Goal: Transaction & Acquisition: Purchase product/service

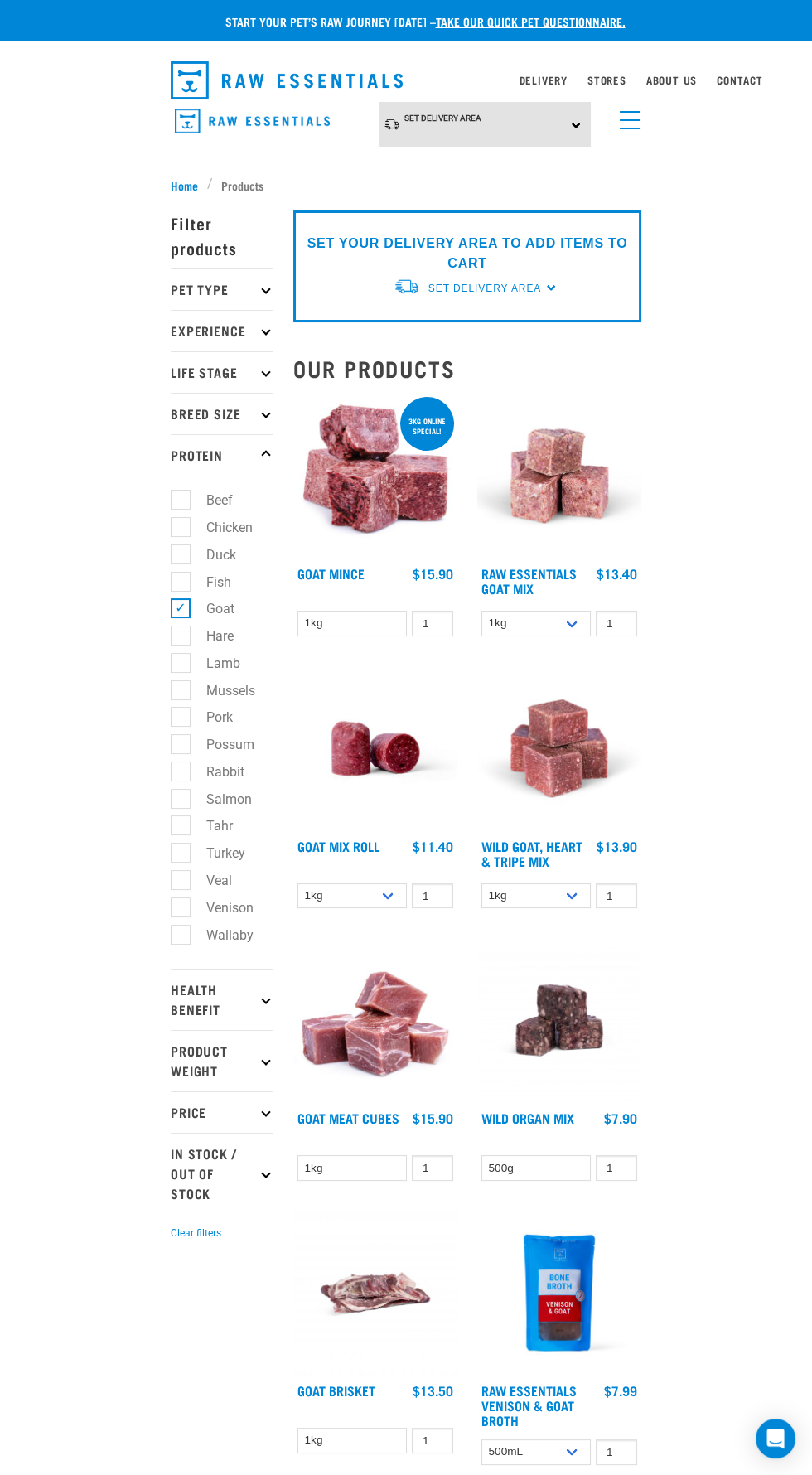
click at [266, 72] on img "dropdown navigation" at bounding box center [287, 80] width 232 height 38
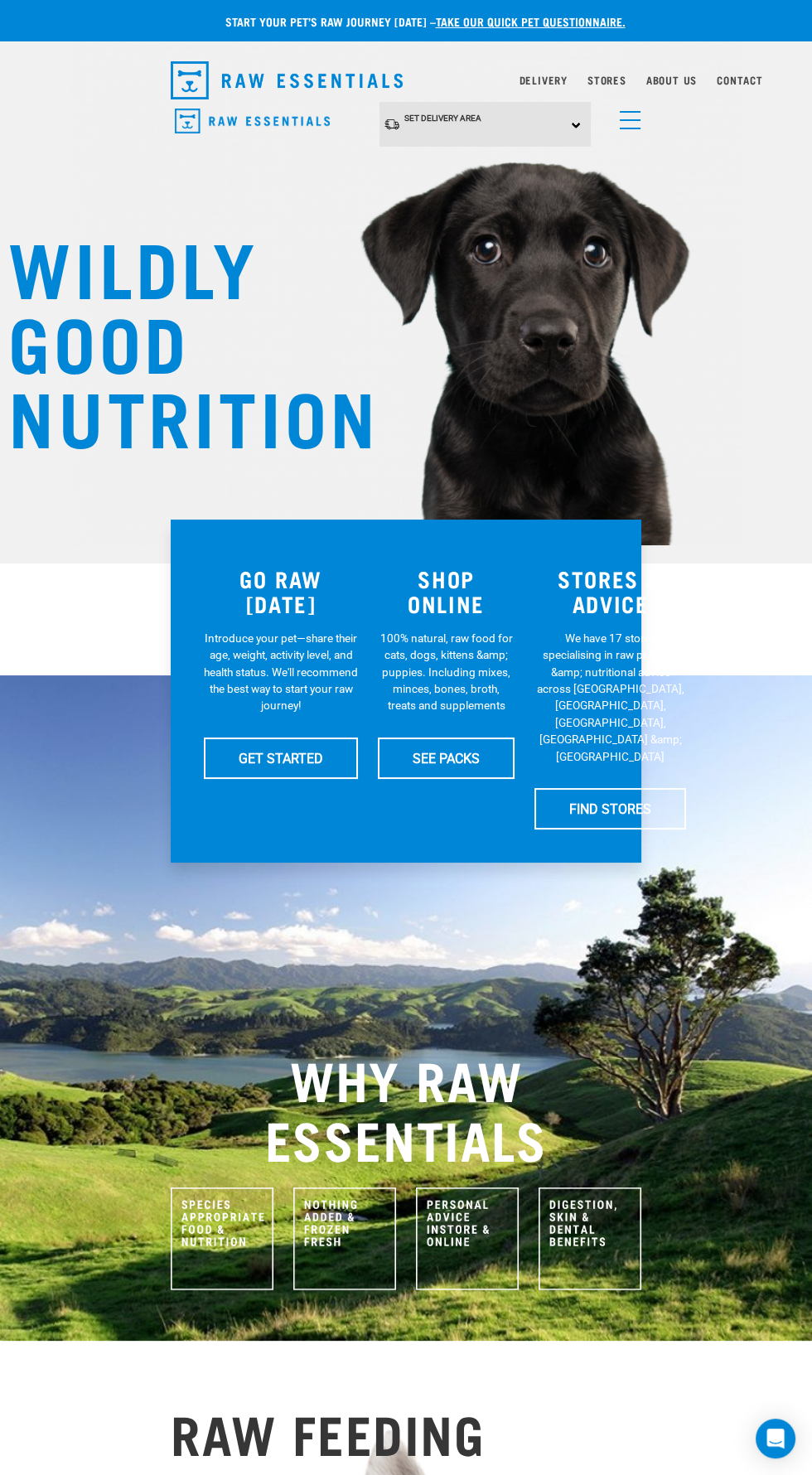
click at [626, 129] on span "menu" at bounding box center [629, 129] width 20 height 2
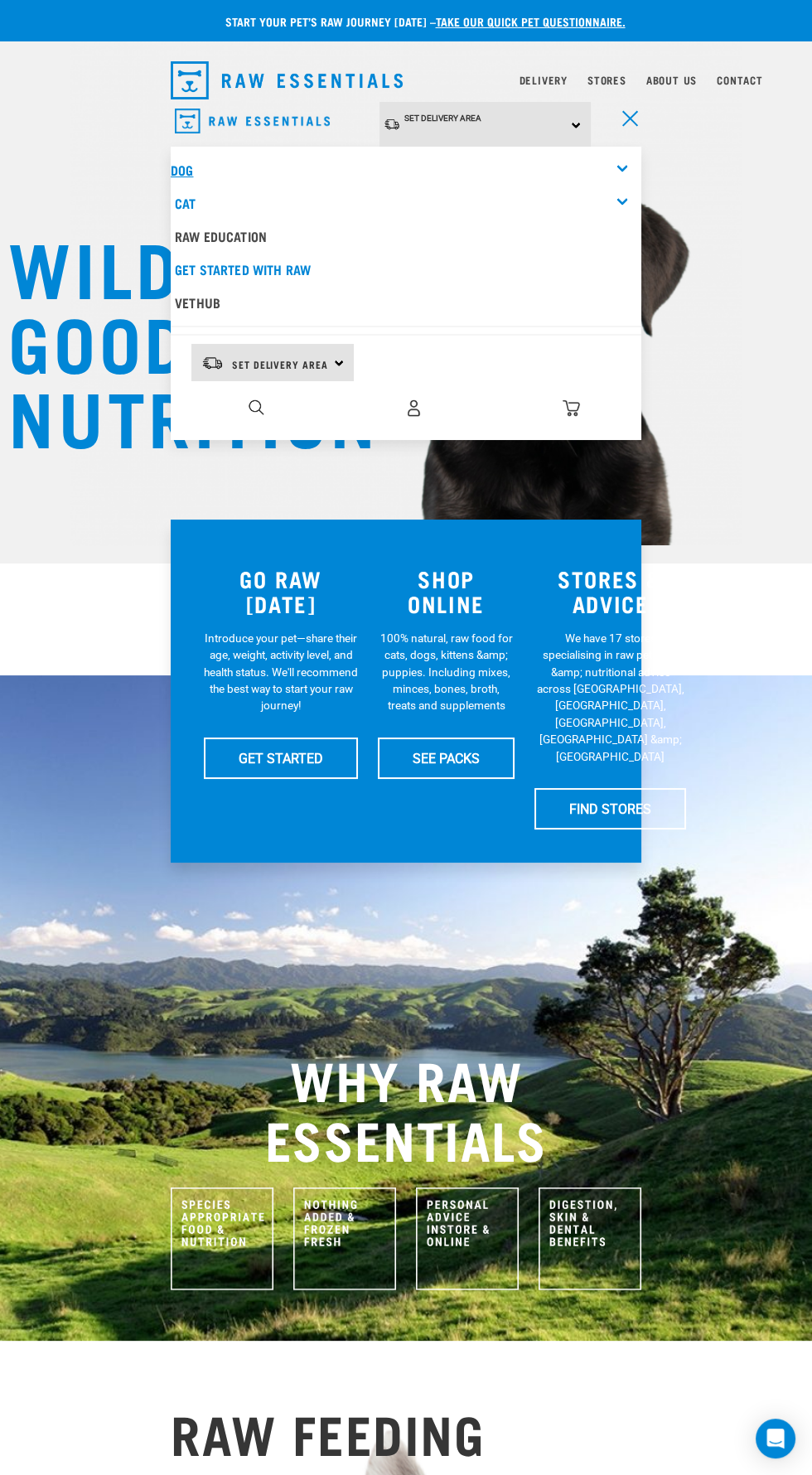
click at [182, 170] on link "Dog" at bounding box center [182, 170] width 22 height 8
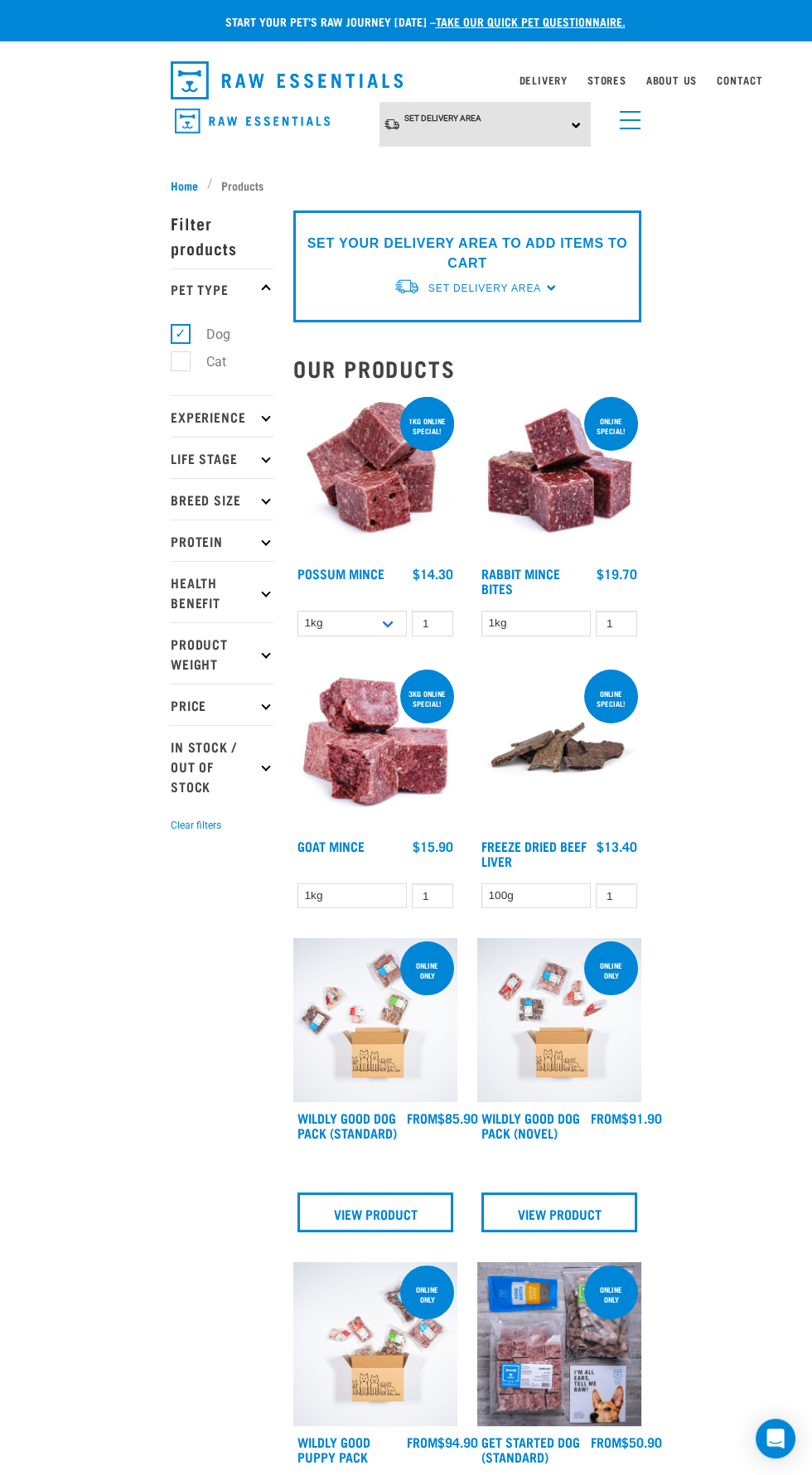
click at [247, 538] on p "Protein" at bounding box center [222, 540] width 102 height 41
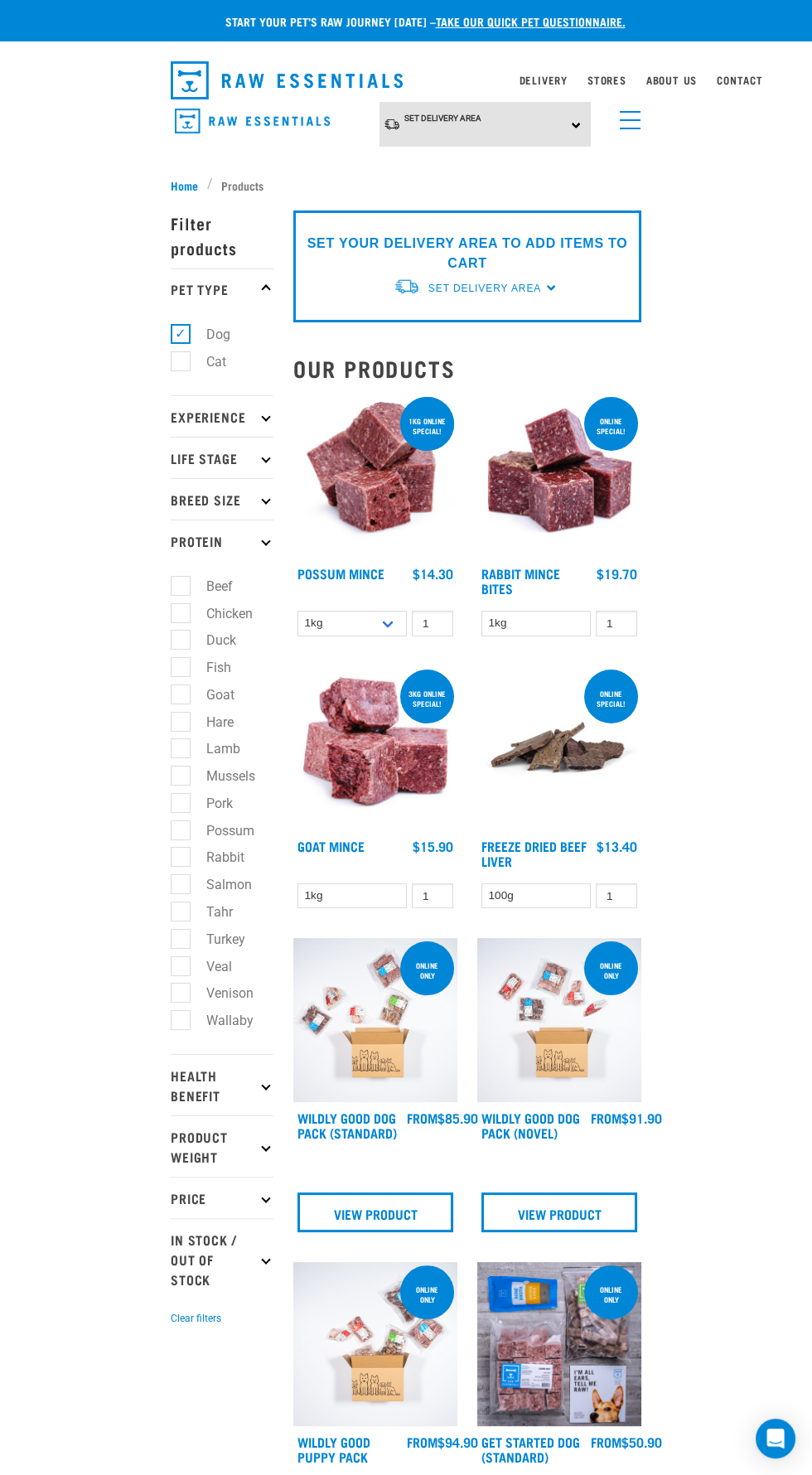
click at [180, 700] on label "Goat" at bounding box center [210, 694] width 61 height 20
click at [178, 697] on input "Goat" at bounding box center [176, 691] width 11 height 11
checkbox input "true"
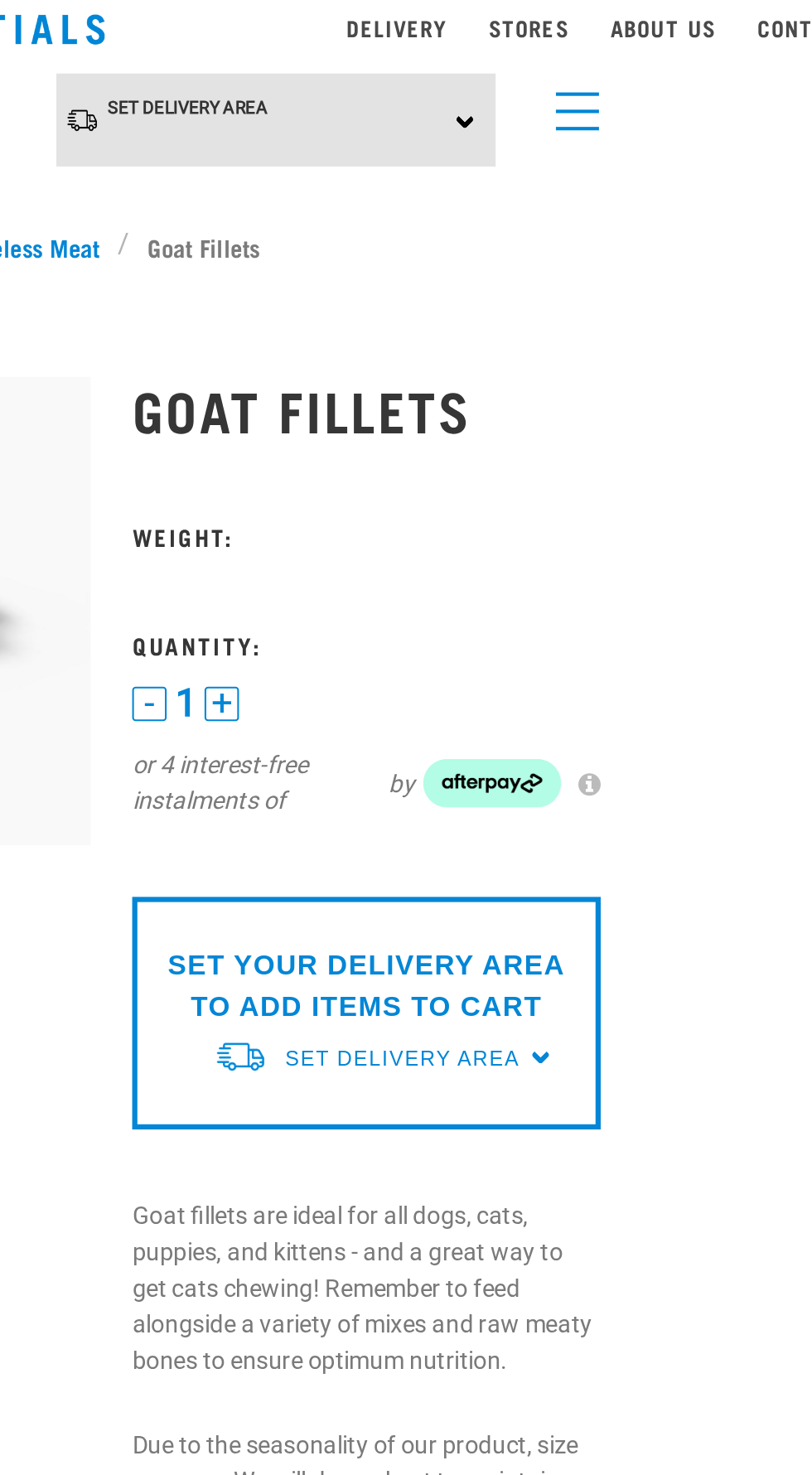
click at [527, 551] on p "SET YOUR DELIVERY AREA TO ADD ITEMS TO CART" at bounding box center [528, 541] width 200 height 40
click at [594, 575] on span "Set Delivery Area" at bounding box center [546, 576] width 112 height 12
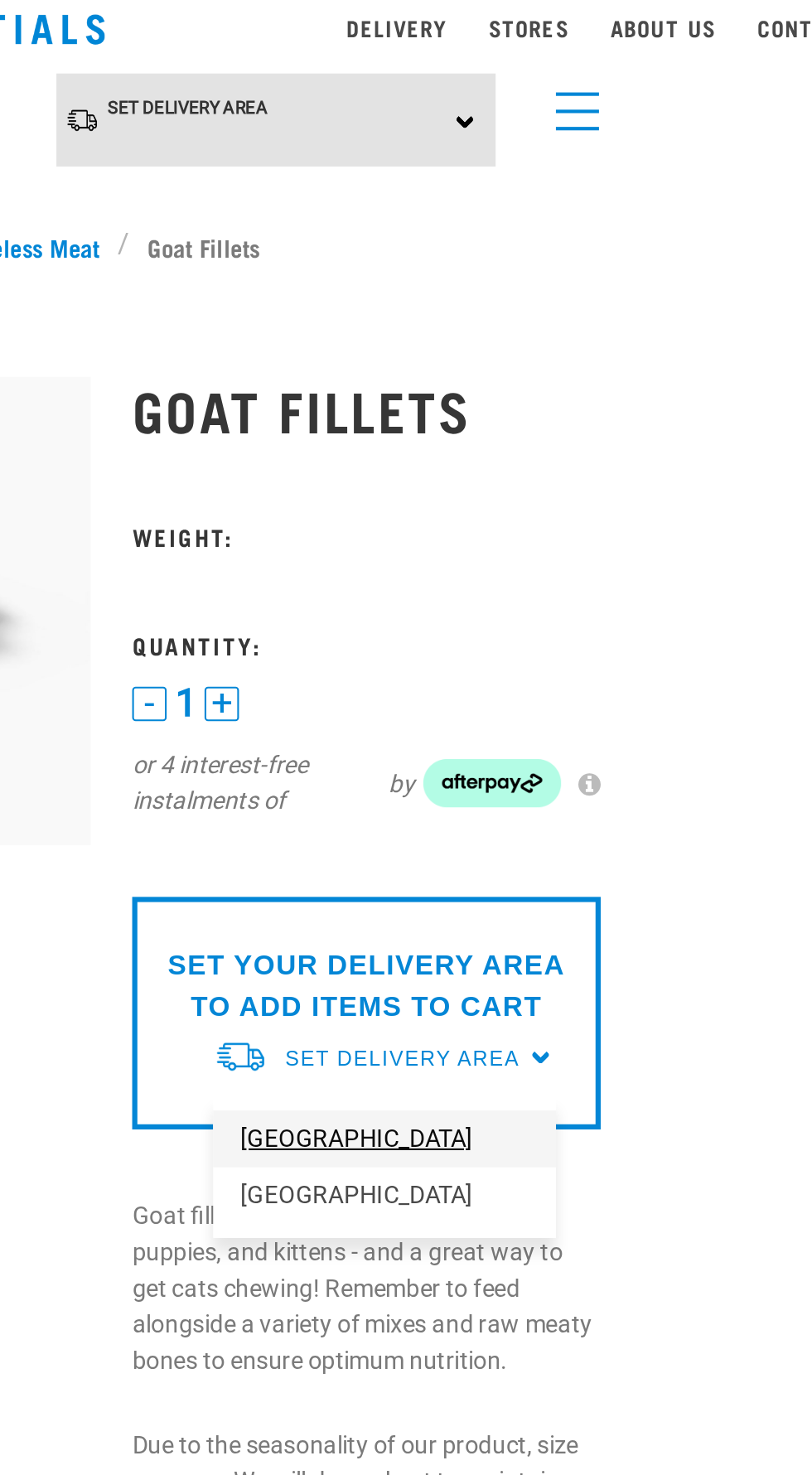
click at [508, 610] on link "[GEOGRAPHIC_DATA]" at bounding box center [537, 615] width 165 height 27
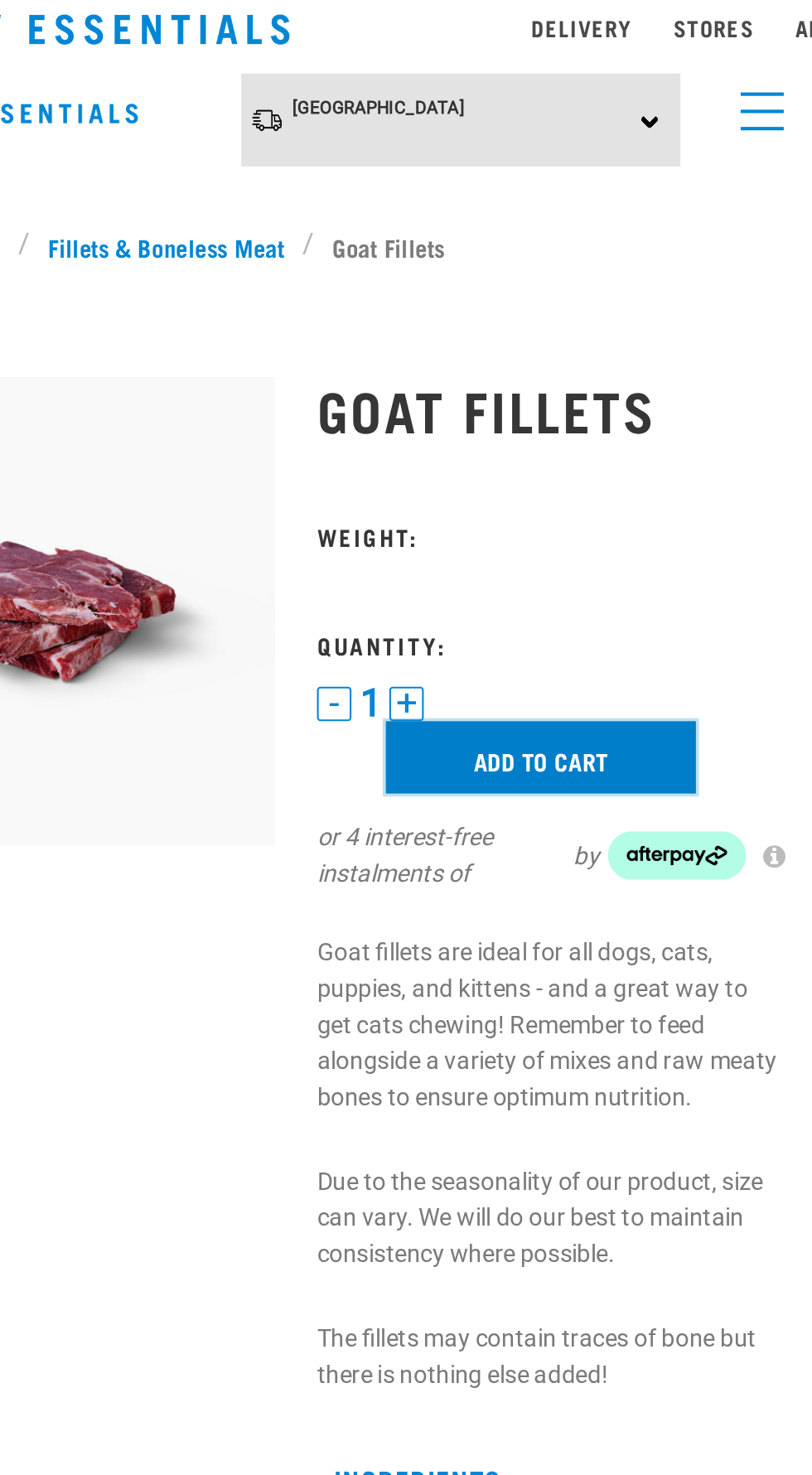
click at [562, 421] on input "Add to cart" at bounding box center [523, 431] width 149 height 35
click at [513, 433] on input "Add to cart" at bounding box center [523, 431] width 149 height 35
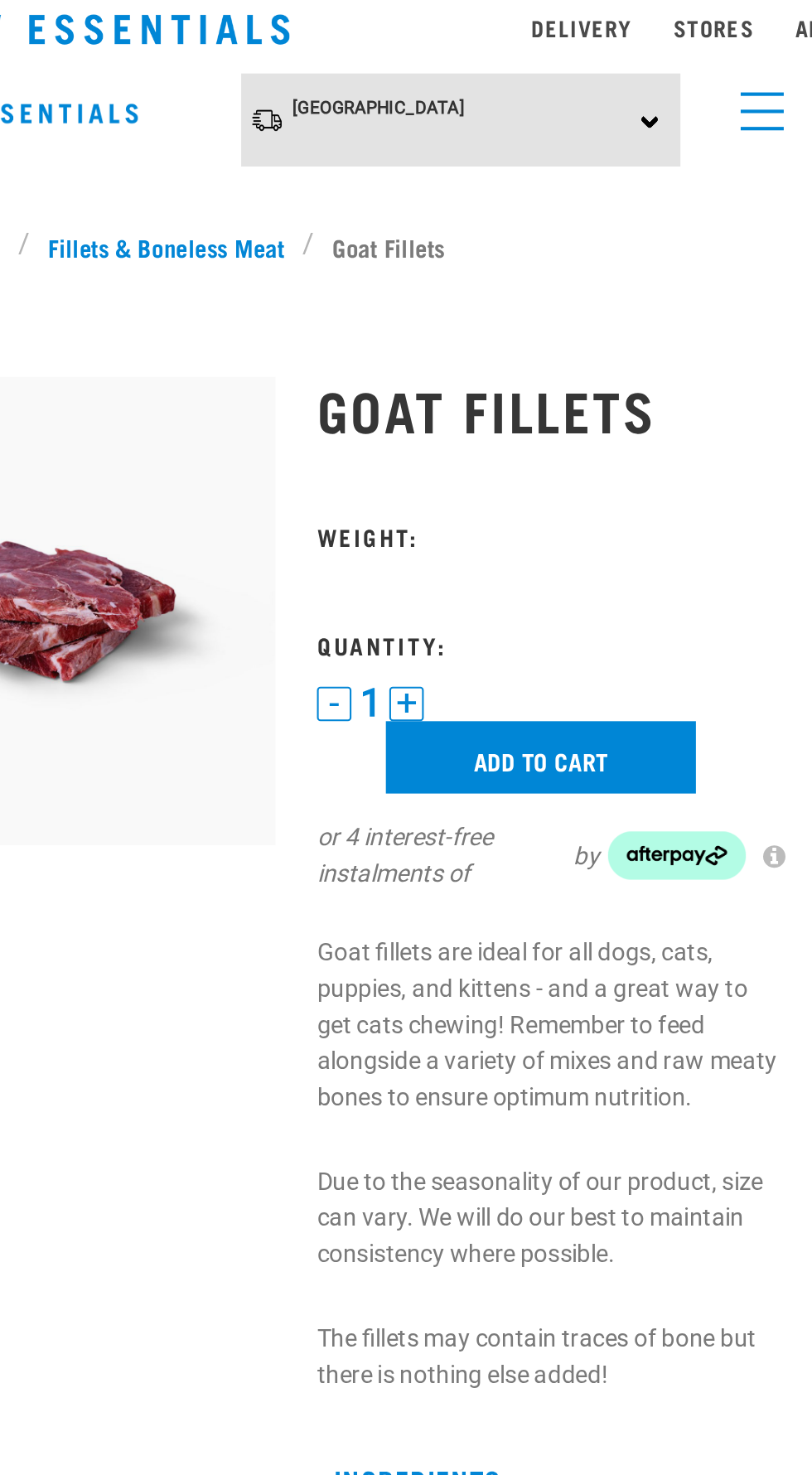
click at [453, 403] on button "+" at bounding box center [459, 405] width 17 height 17
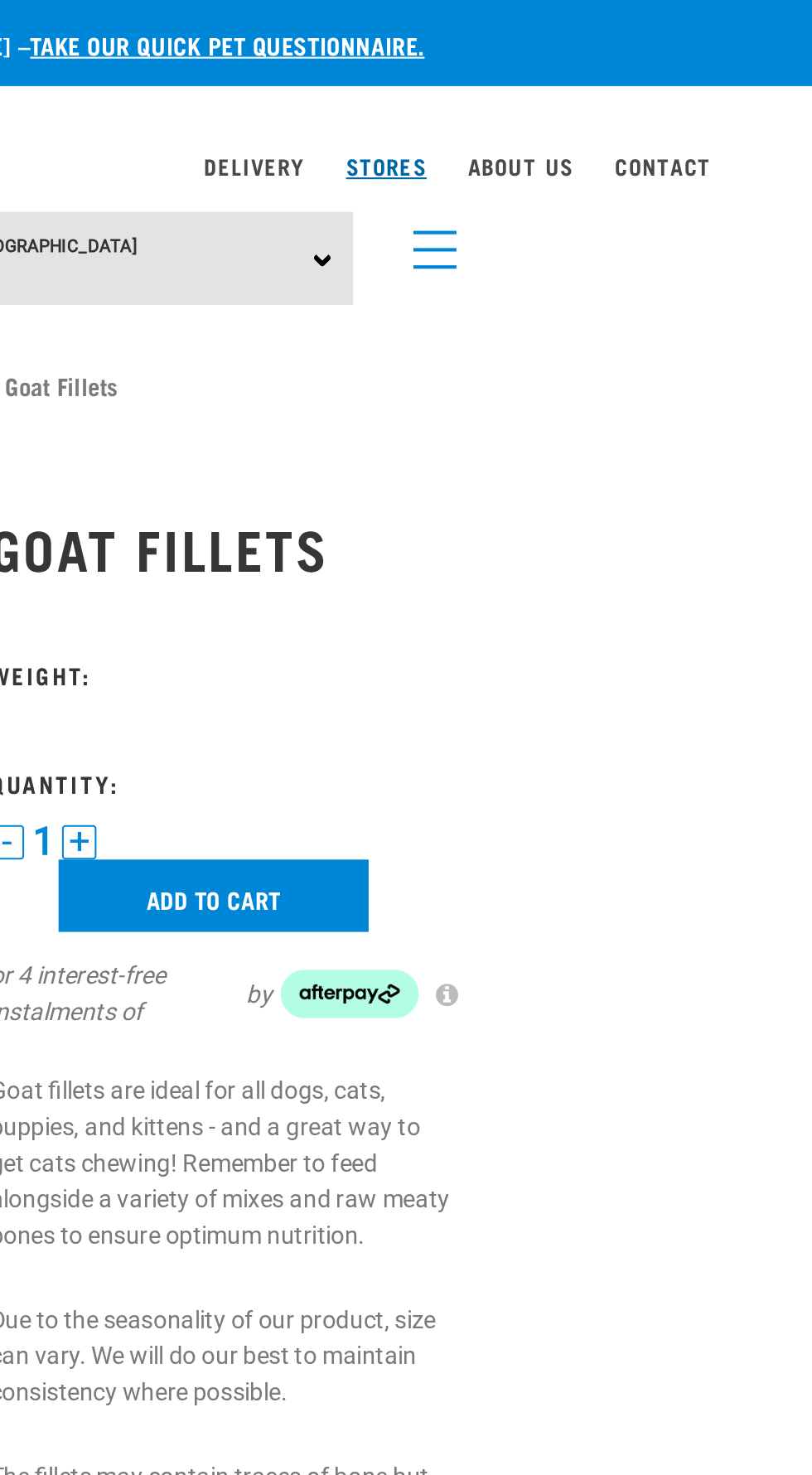
click at [607, 80] on link "Stores" at bounding box center [607, 80] width 39 height 6
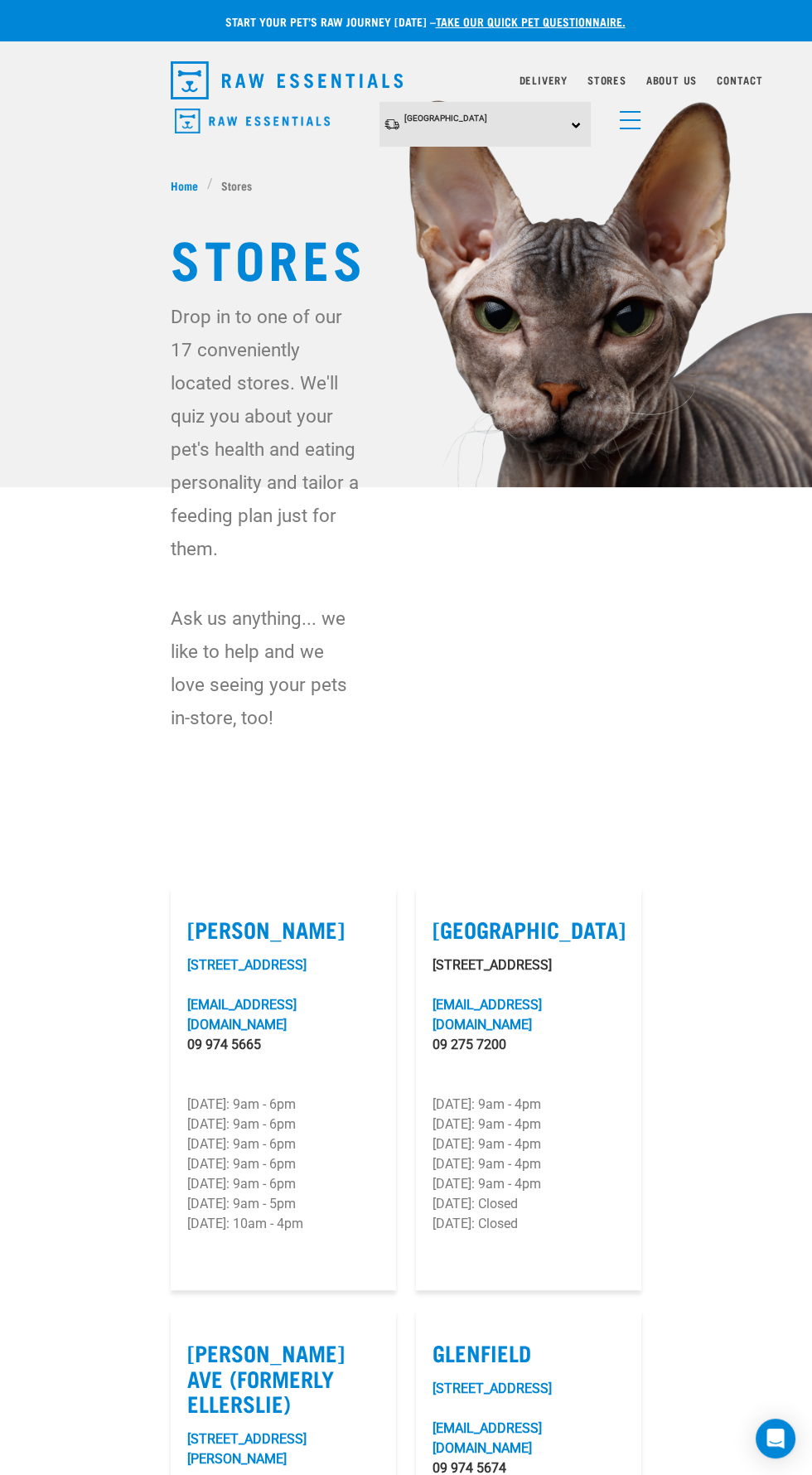
click at [294, 93] on img "dropdown navigation" at bounding box center [287, 80] width 232 height 38
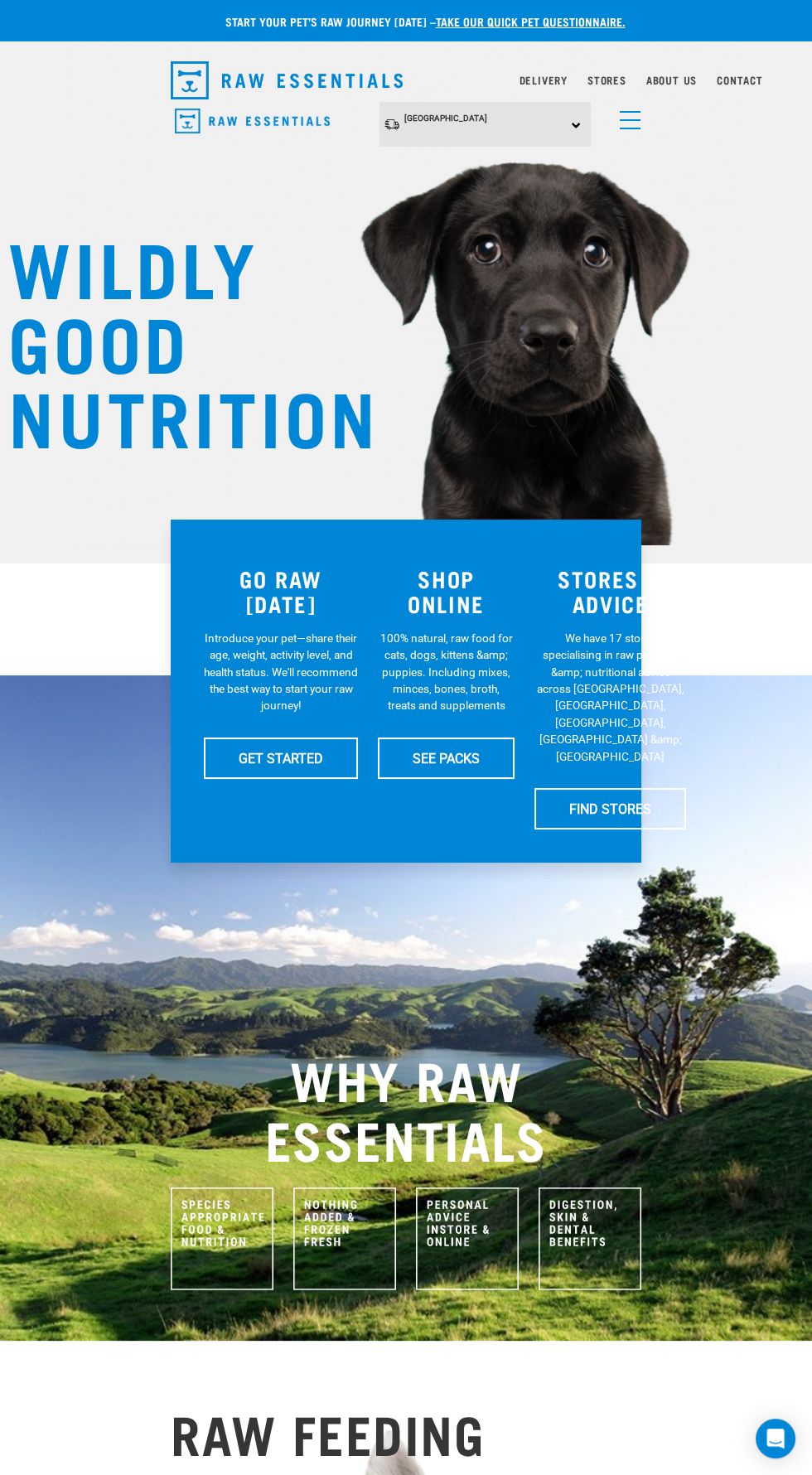
click at [629, 128] on span "menu" at bounding box center [629, 129] width 20 height 2
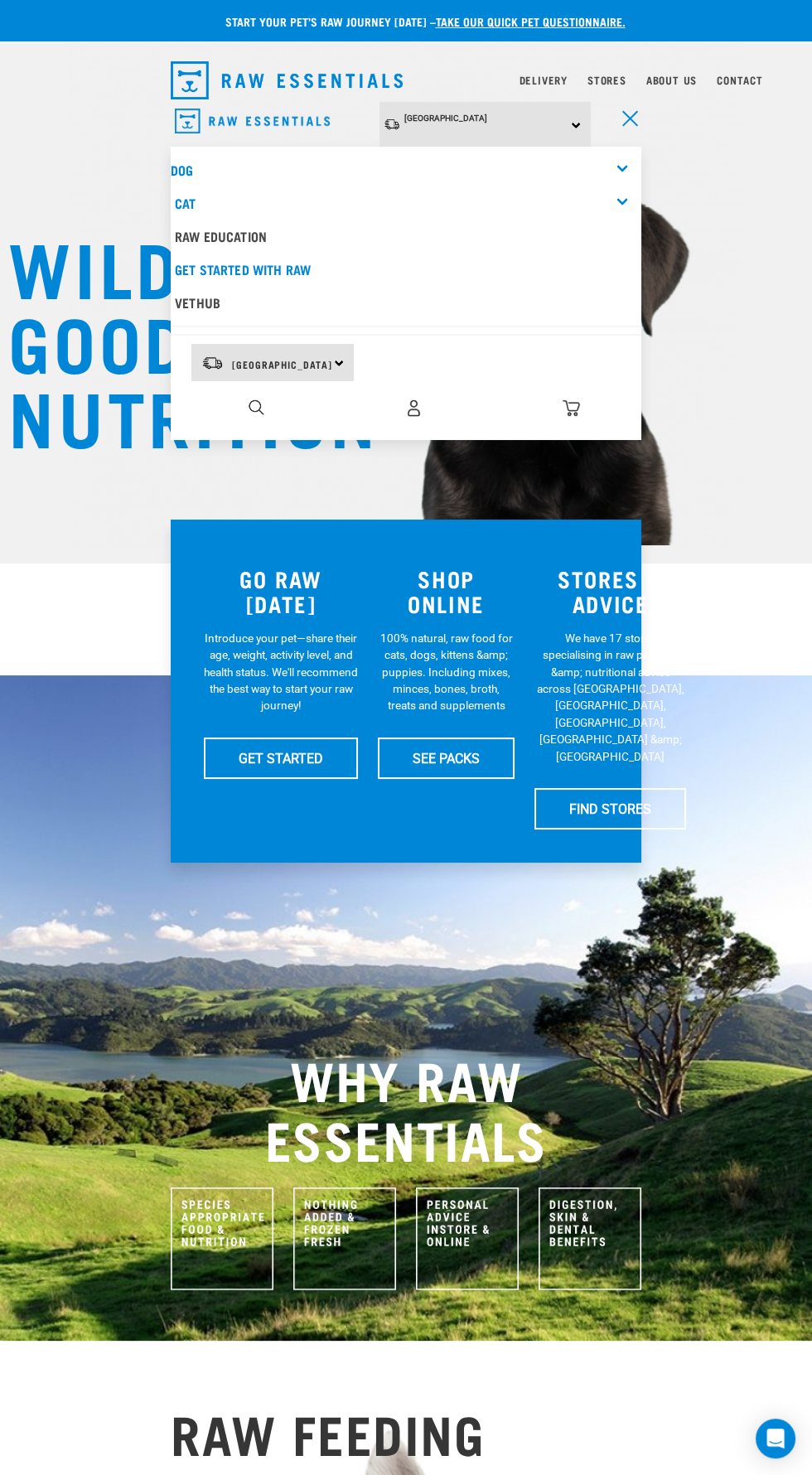
click at [622, 169] on div "Dog" at bounding box center [406, 170] width 470 height 33
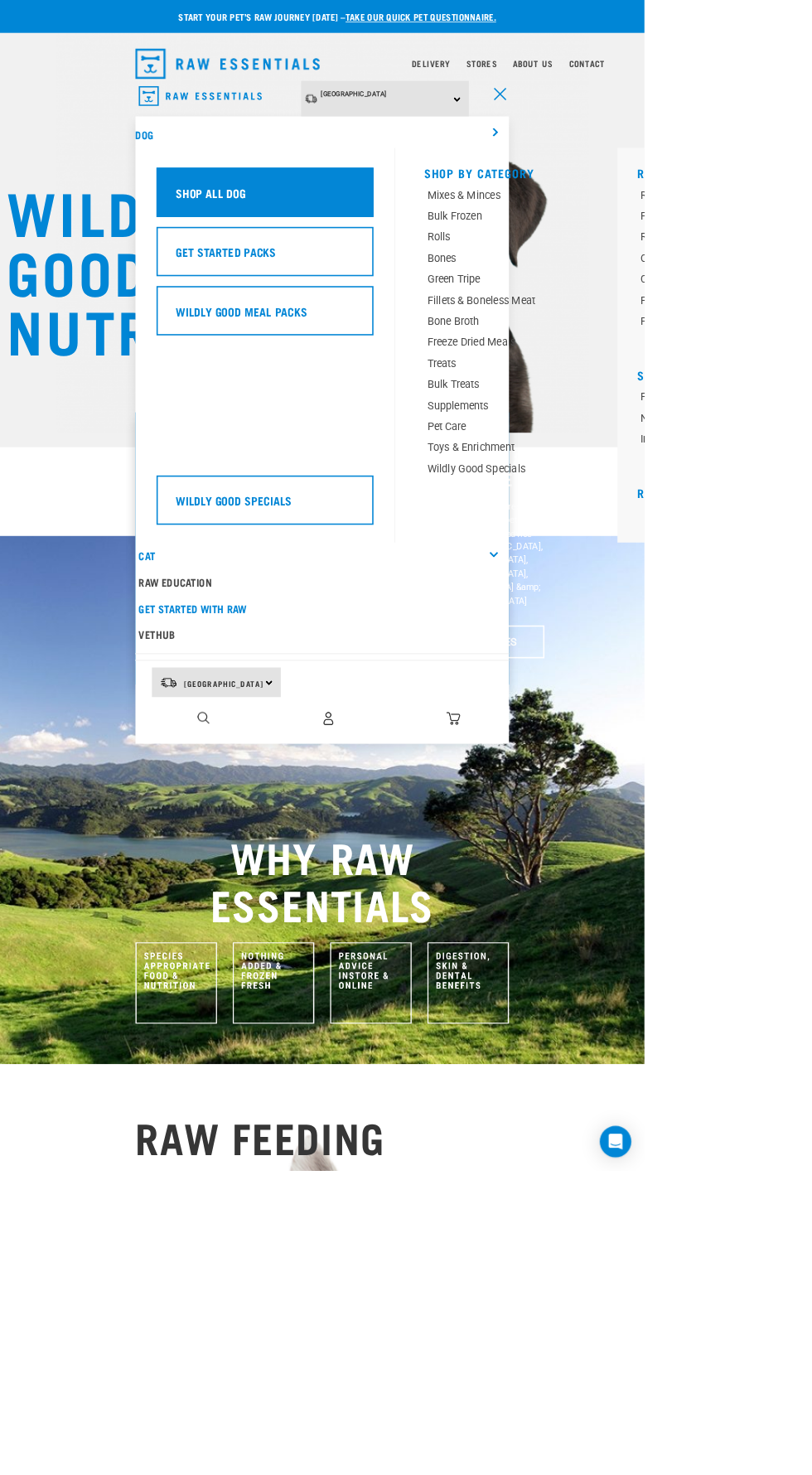
click at [417, 233] on div "Shop All Dog" at bounding box center [334, 242] width 273 height 62
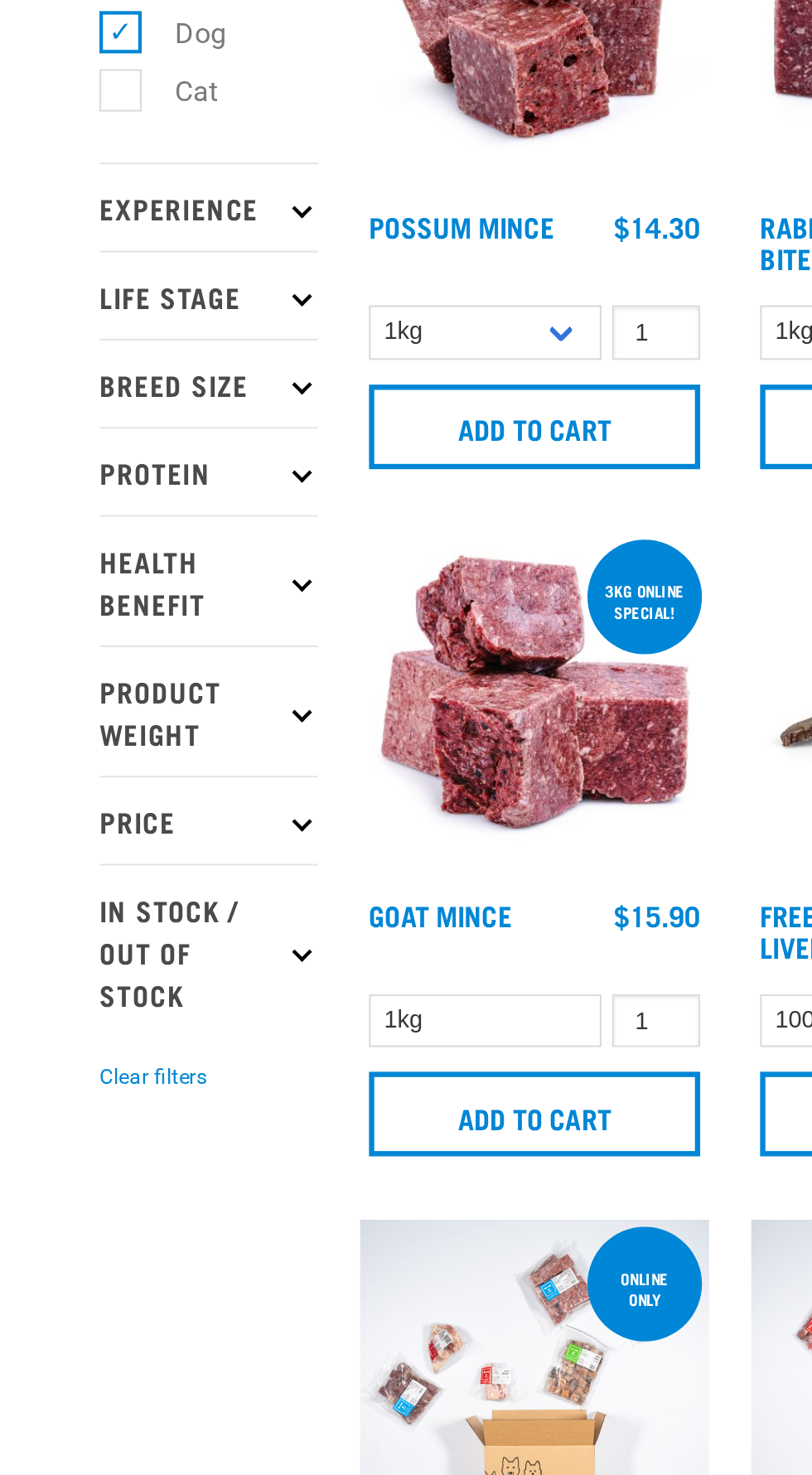
scroll to position [3, 0]
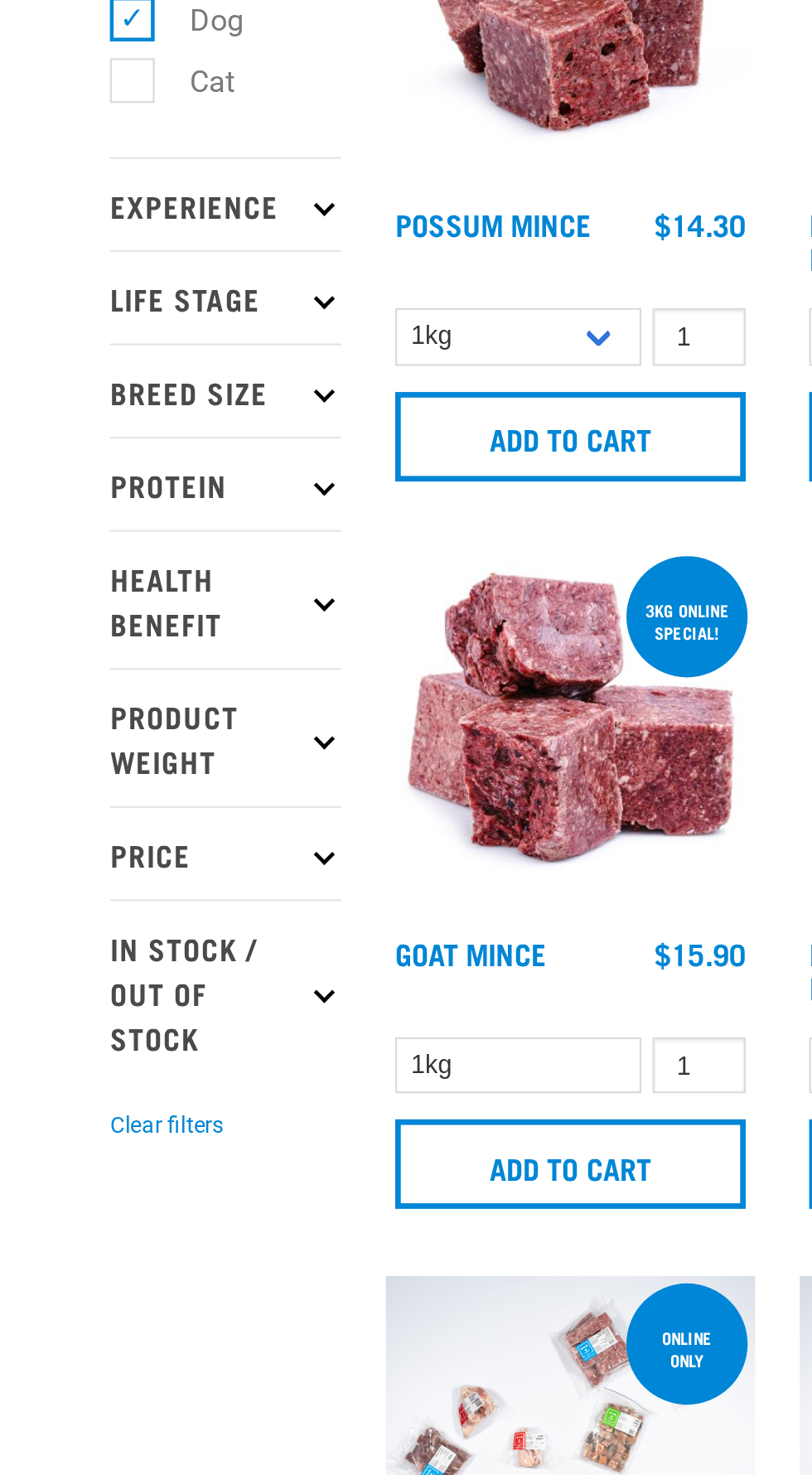
click at [267, 535] on icon at bounding box center [264, 537] width 9 height 9
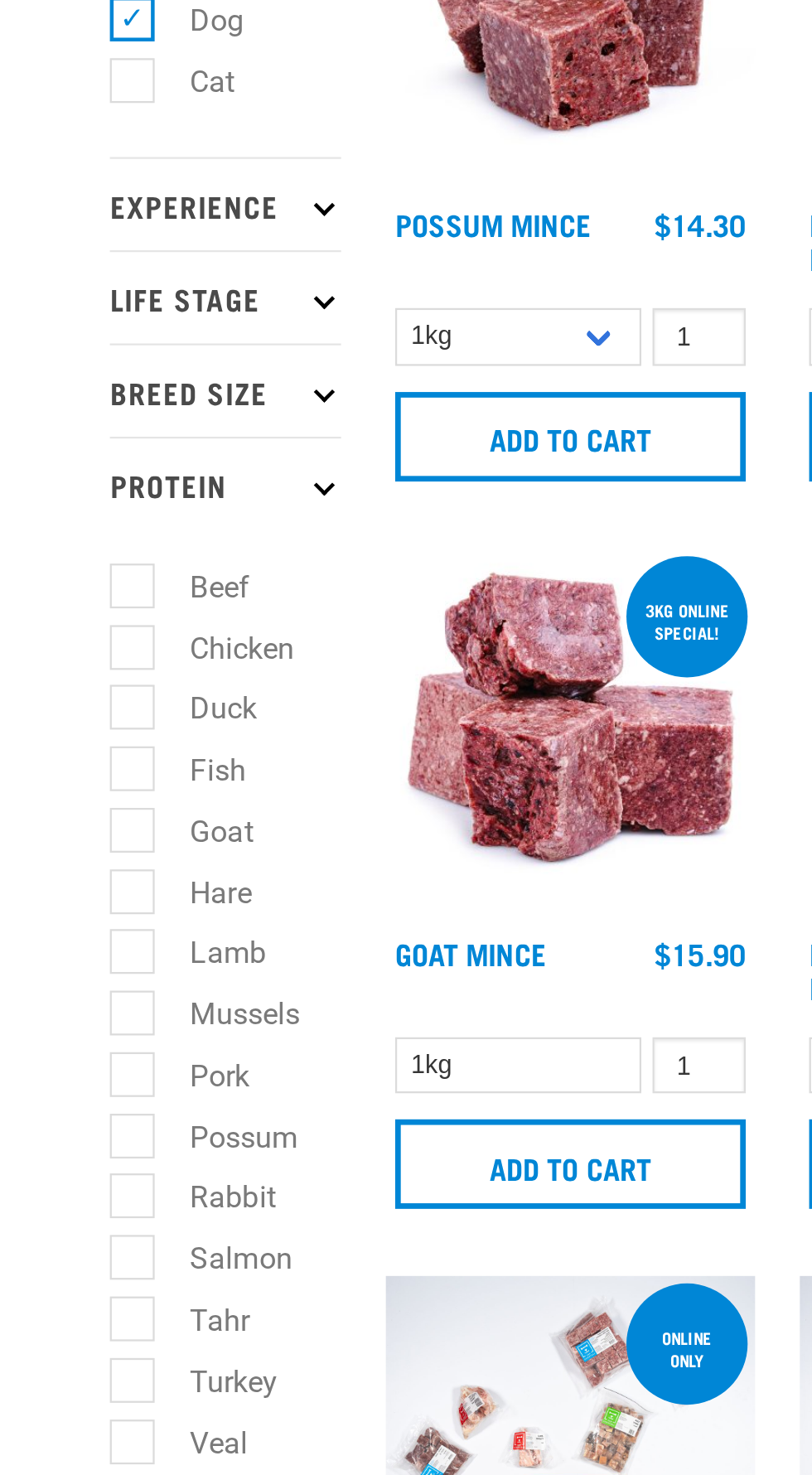
click at [182, 686] on label "Goat" at bounding box center [210, 691] width 61 height 20
click at [182, 686] on input "Goat" at bounding box center [176, 688] width 11 height 11
checkbox input "true"
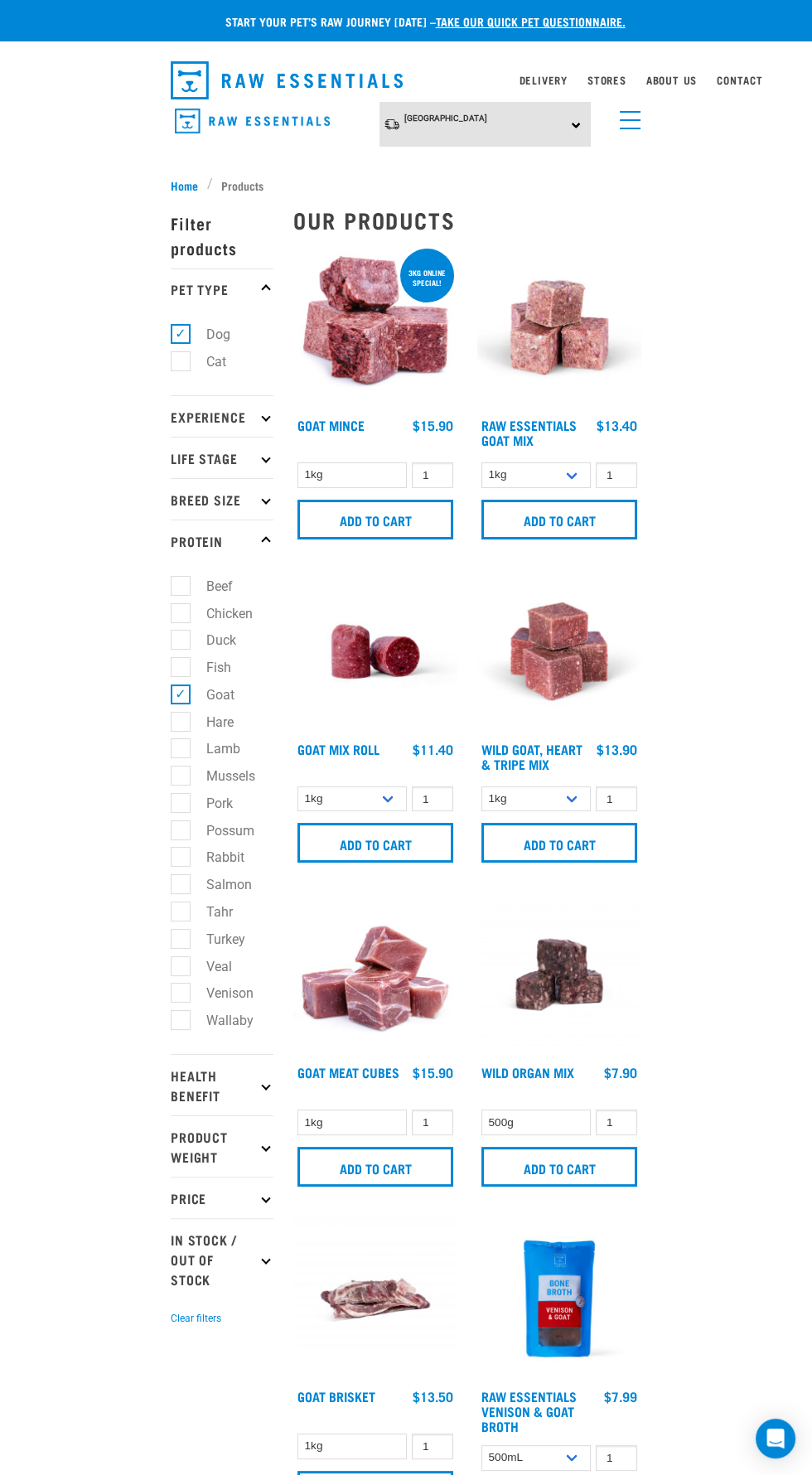
click at [360, 636] on img at bounding box center [376, 651] width 164 height 164
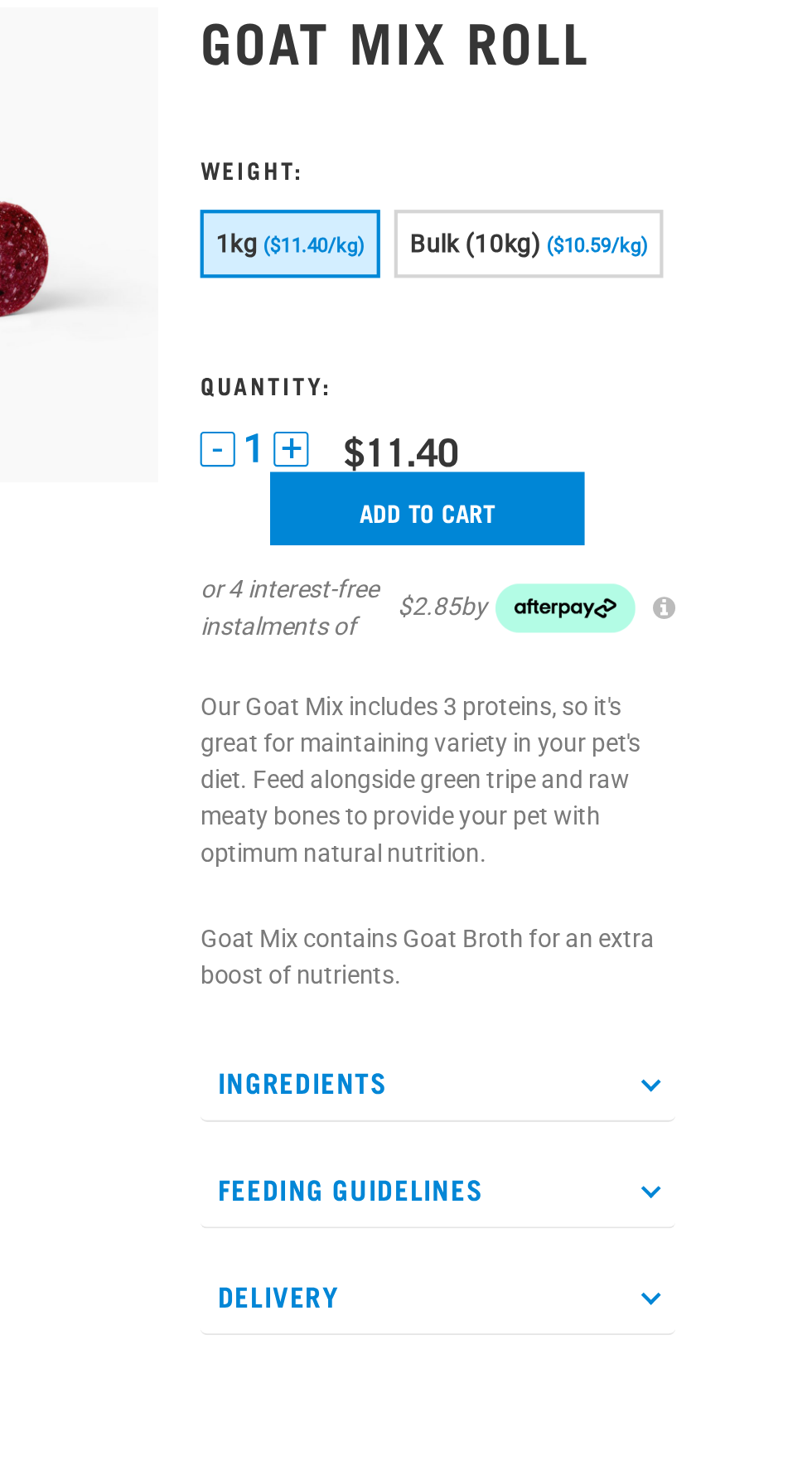
scroll to position [48, 0]
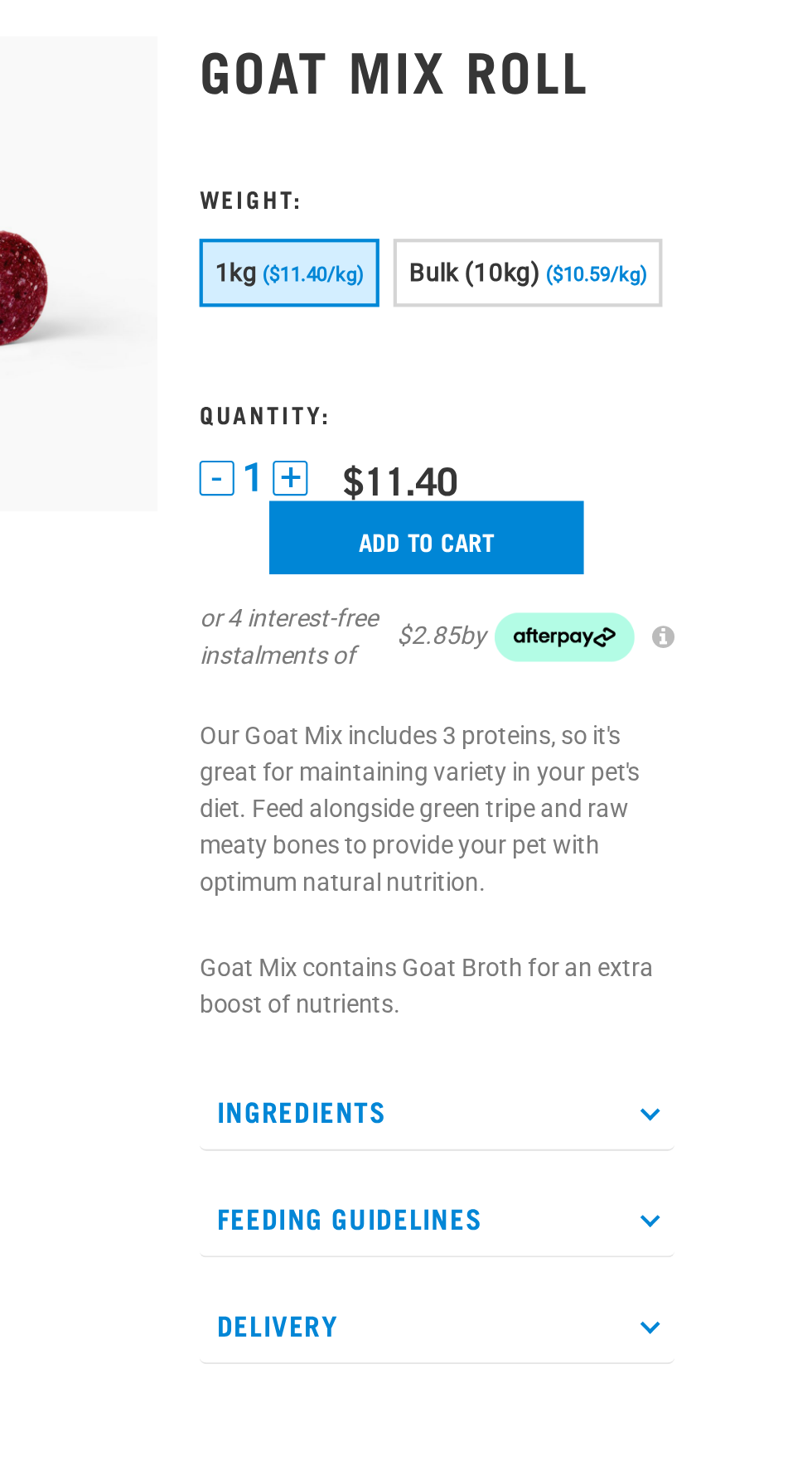
click at [580, 709] on p "Ingredients" at bounding box center [528, 710] width 225 height 37
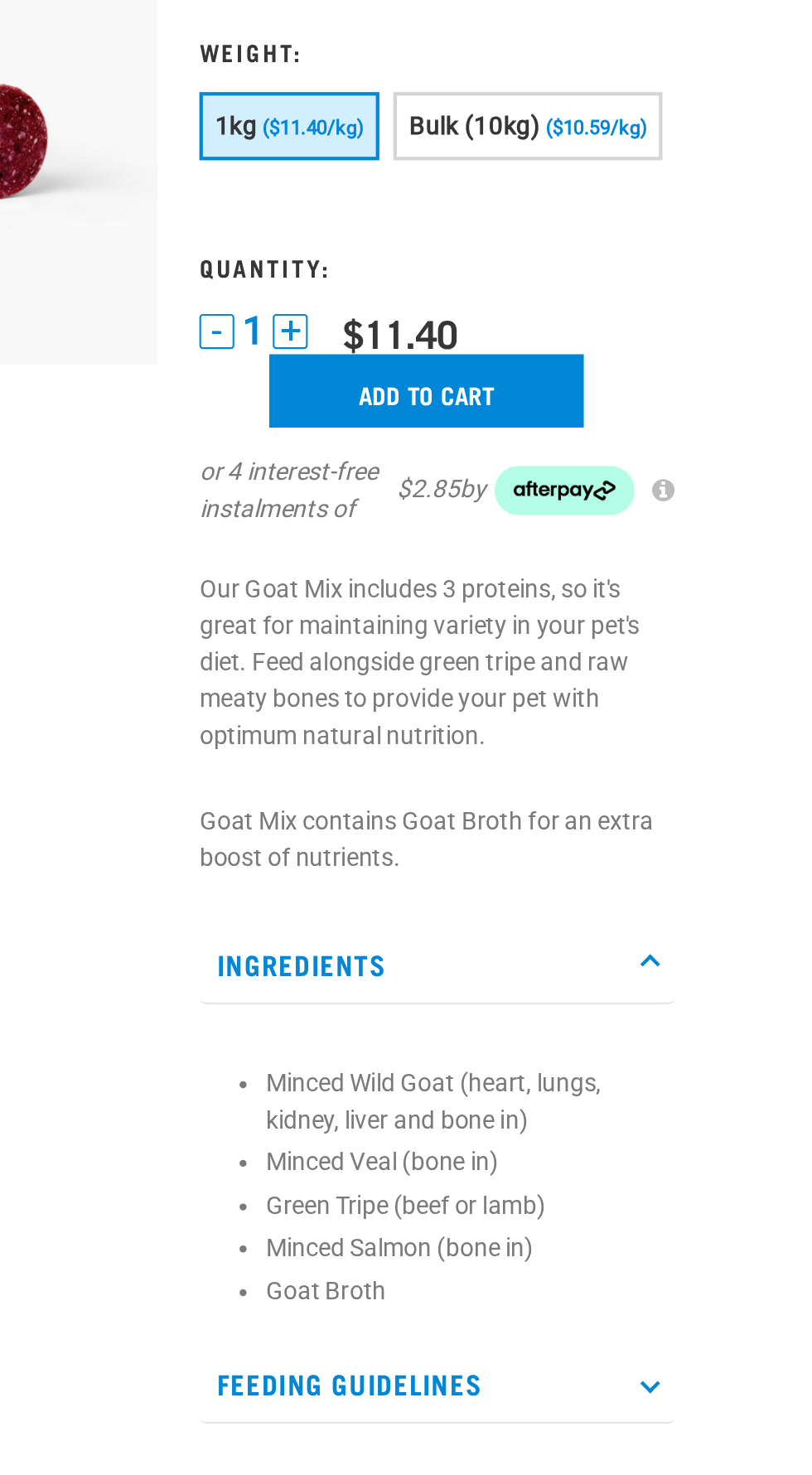
click at [589, 900] on p "Feeding Guidelines" at bounding box center [528, 909] width 225 height 37
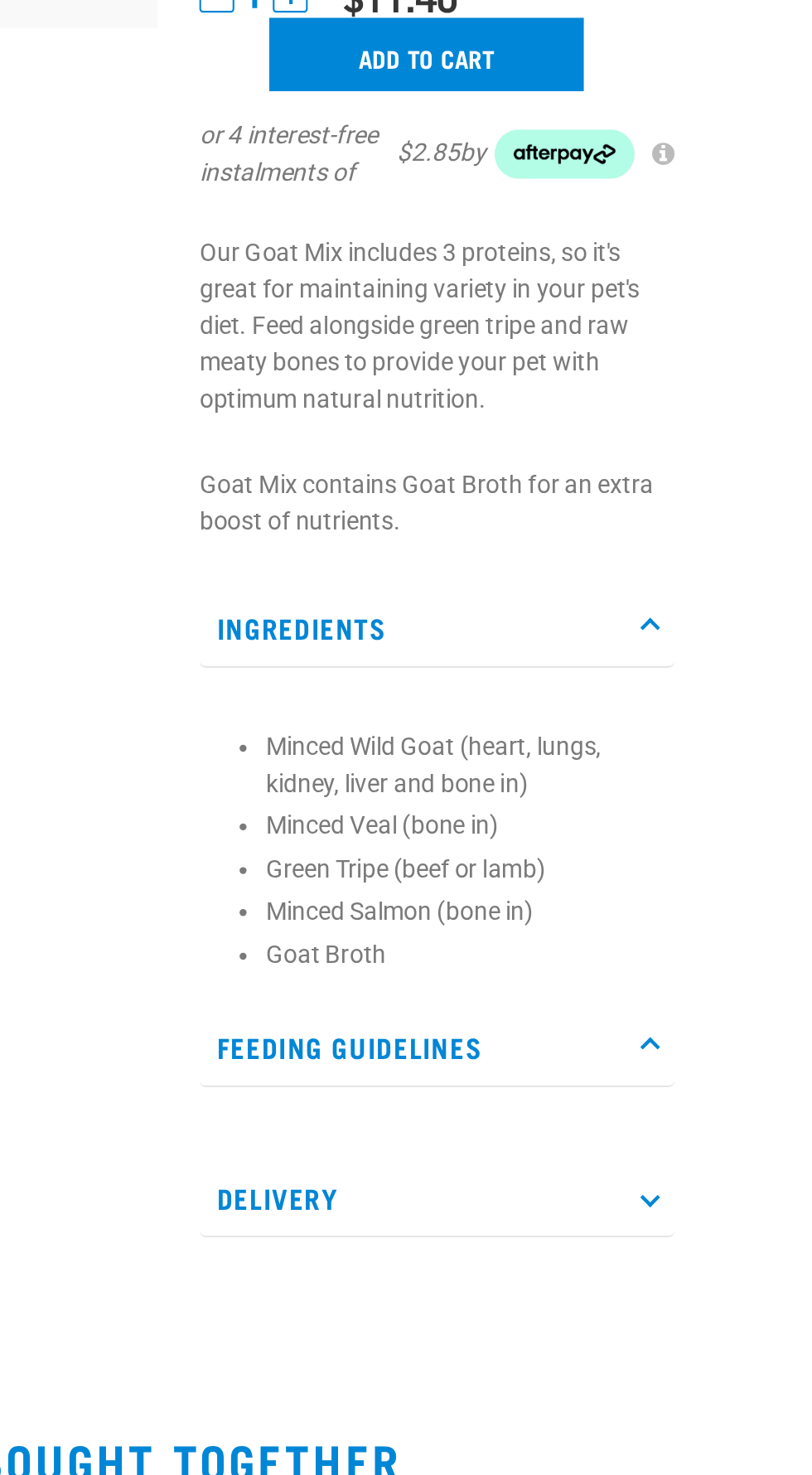
scroll to position [48, 0]
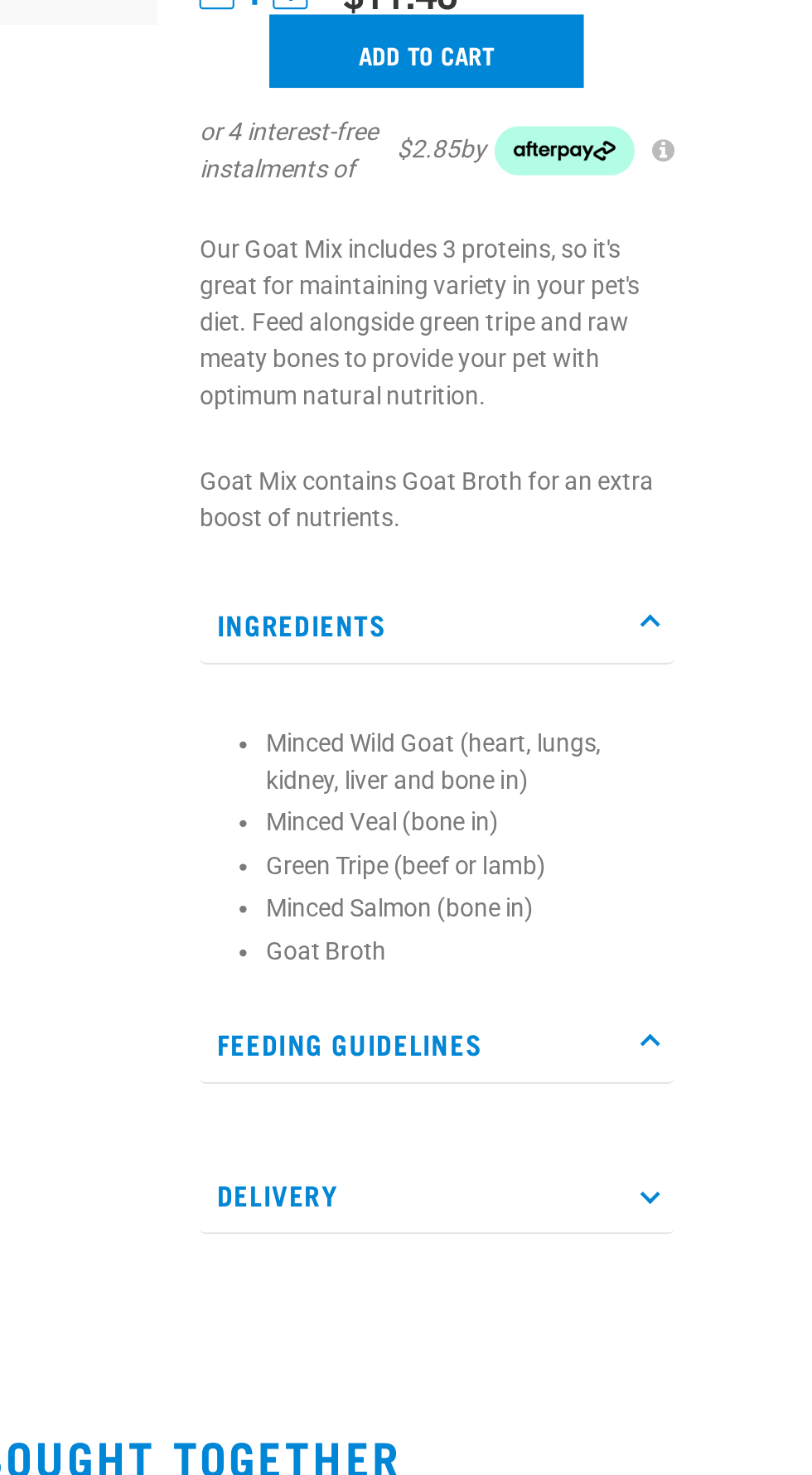
click at [629, 909] on icon at bounding box center [629, 907] width 9 height 9
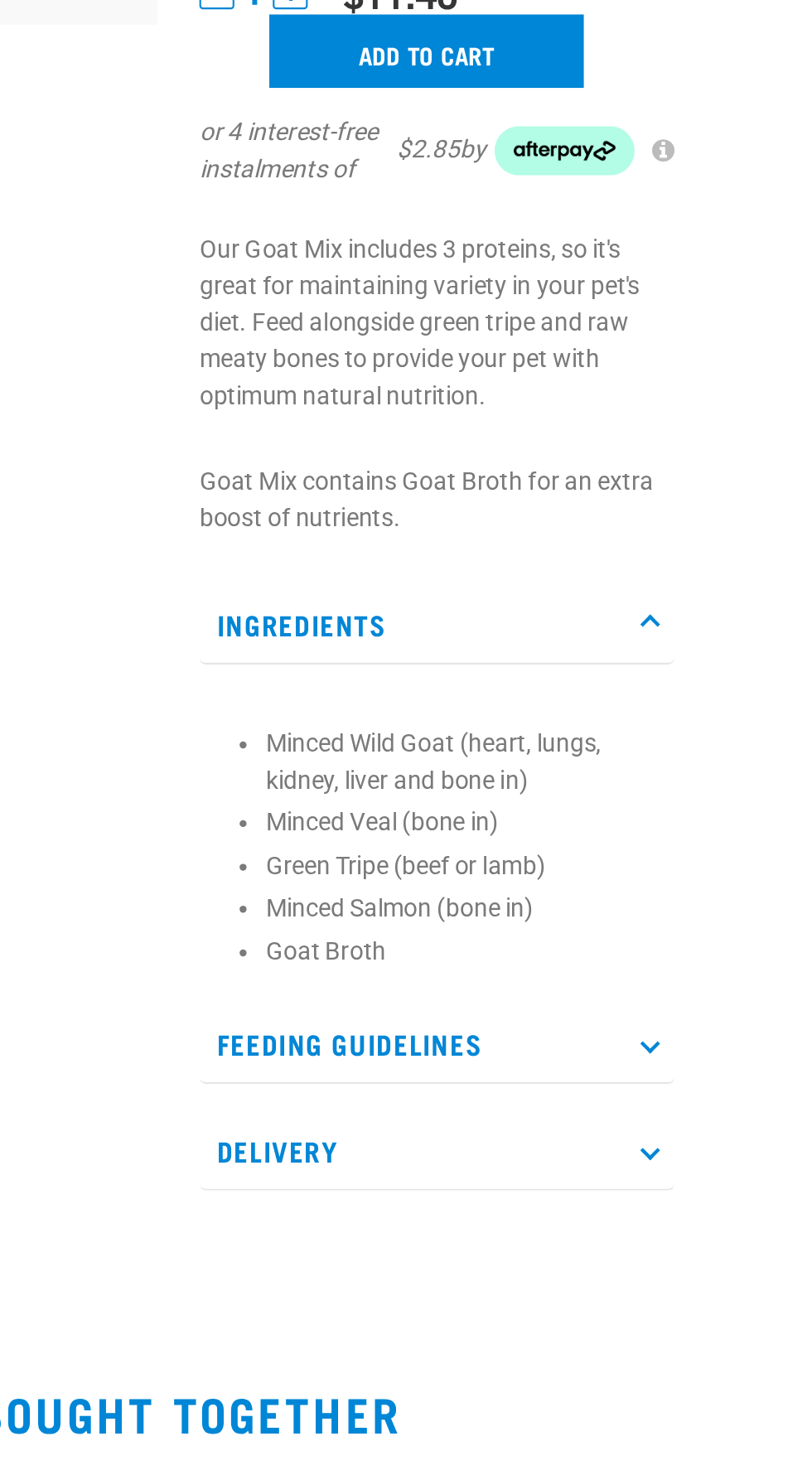
click at [629, 908] on icon at bounding box center [629, 907] width 9 height 9
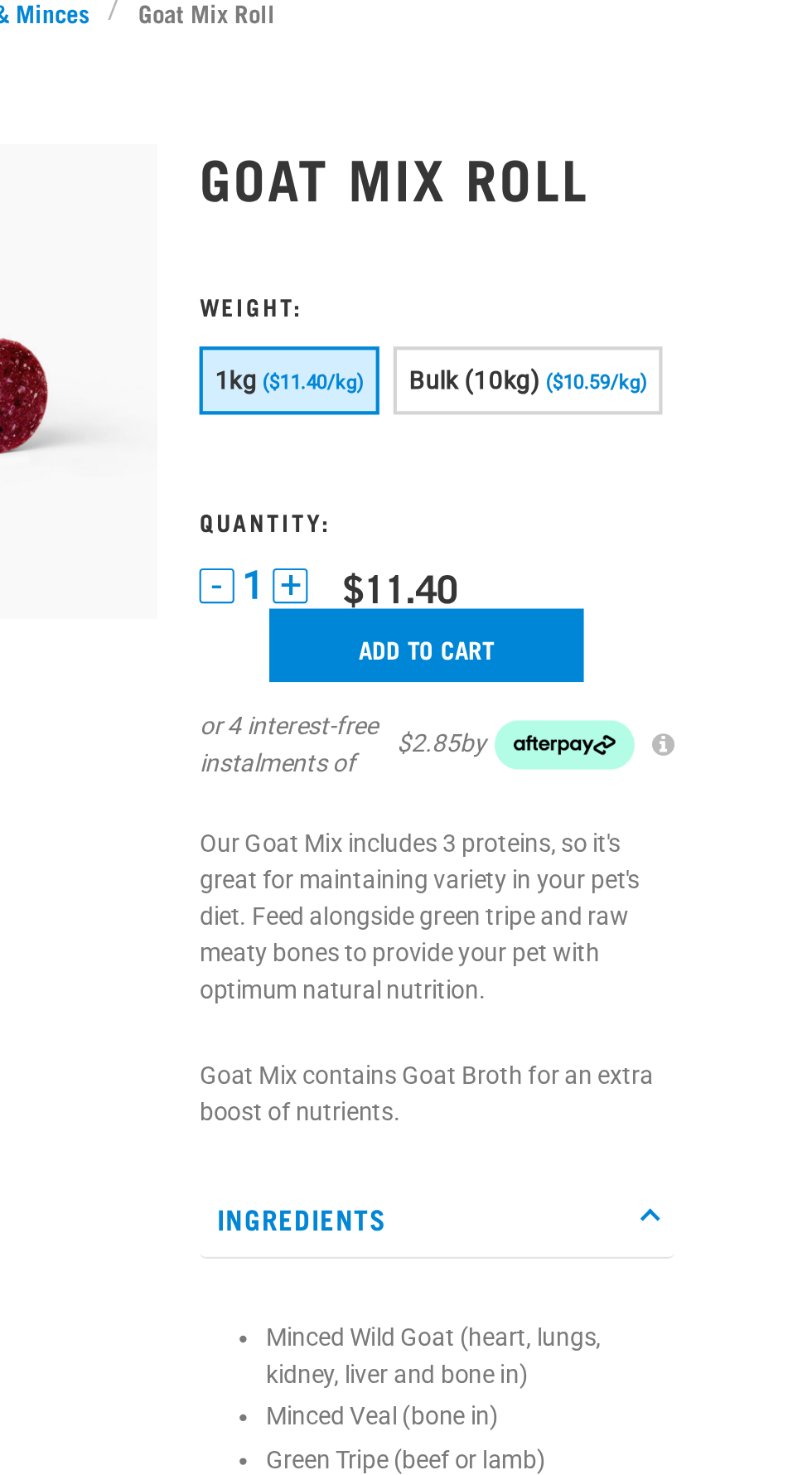
scroll to position [0, 0]
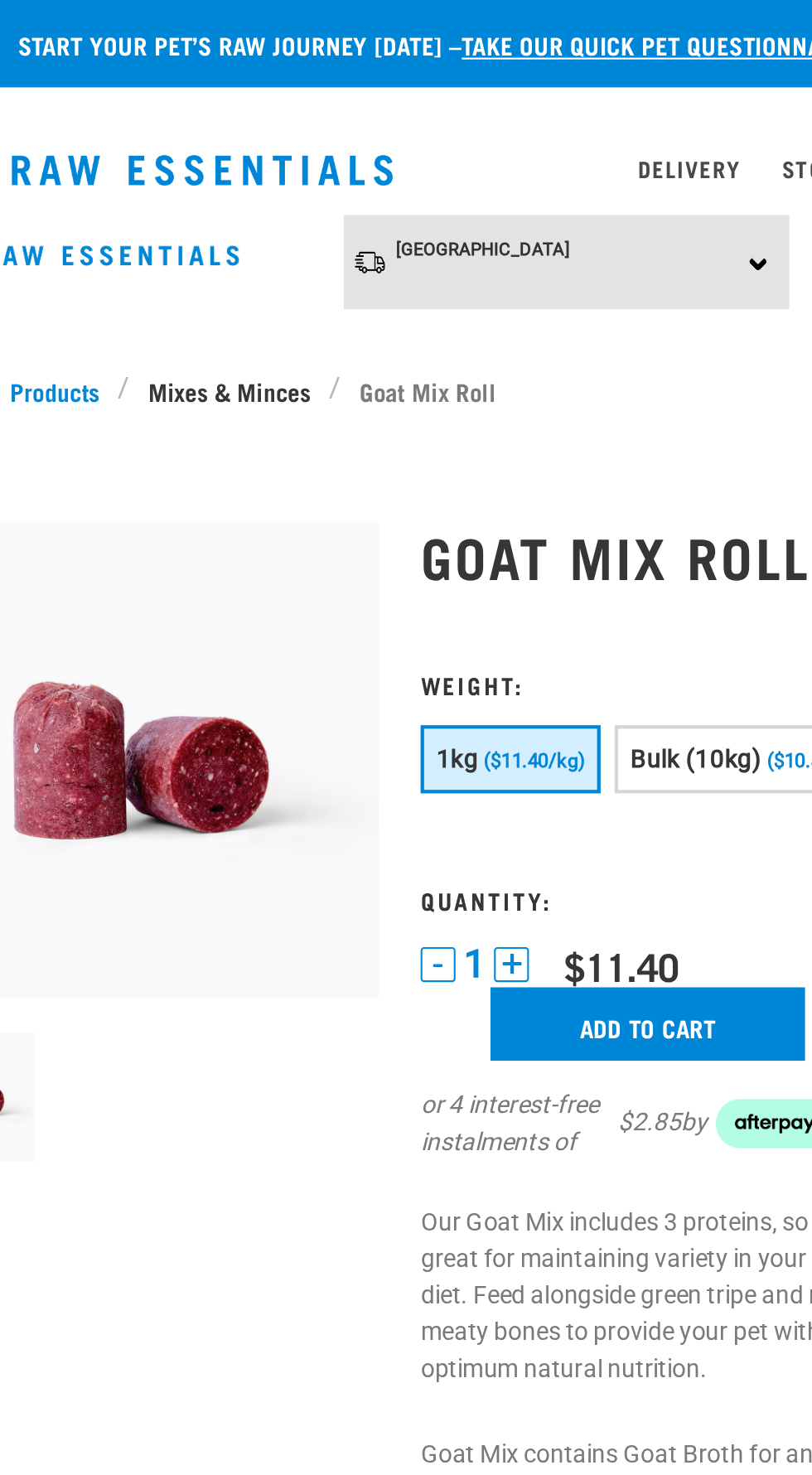
click at [345, 184] on link "Mixes & Minces" at bounding box center [325, 185] width 95 height 18
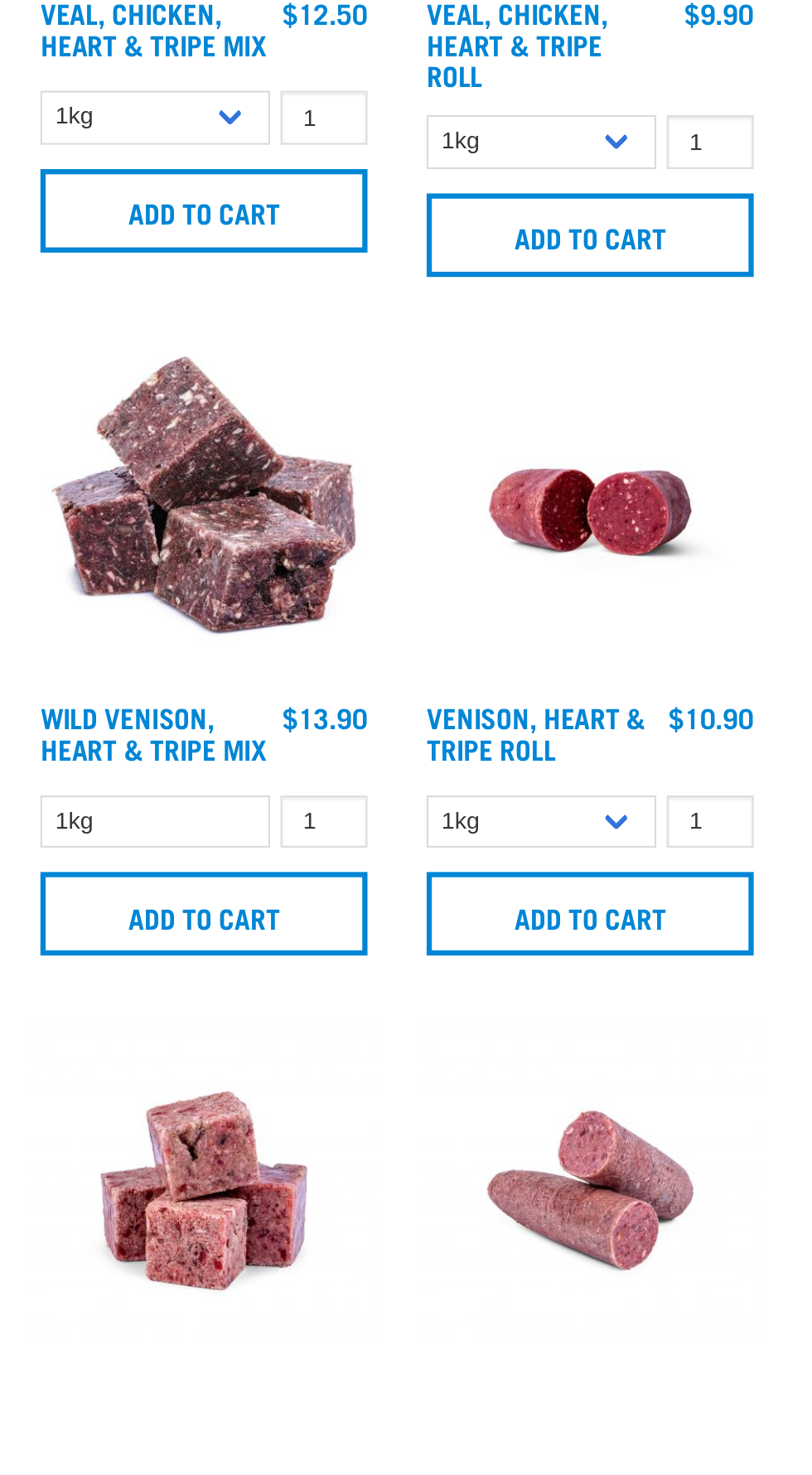
scroll to position [2402, 0]
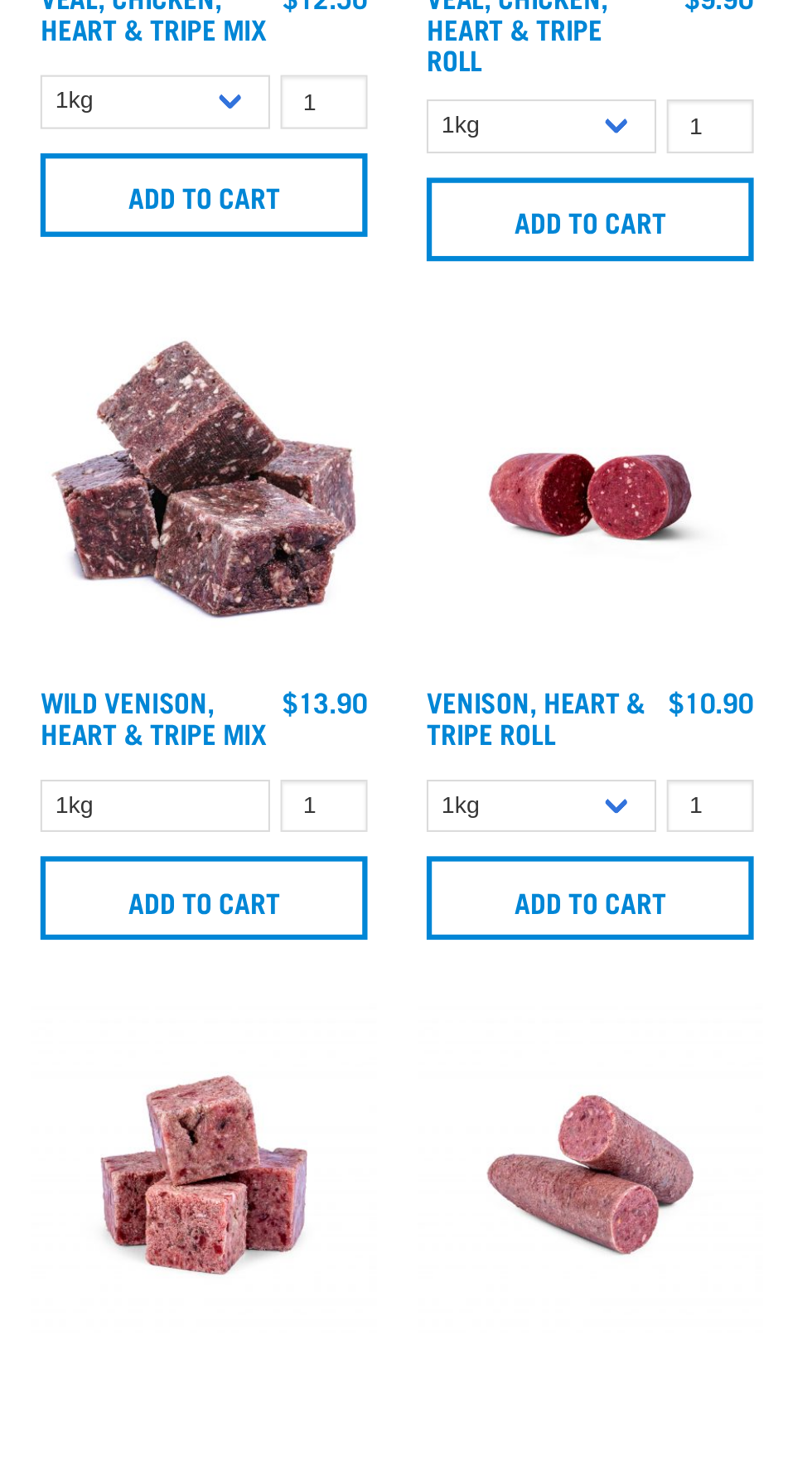
click at [599, 1110] on img at bounding box center [559, 1071] width 164 height 164
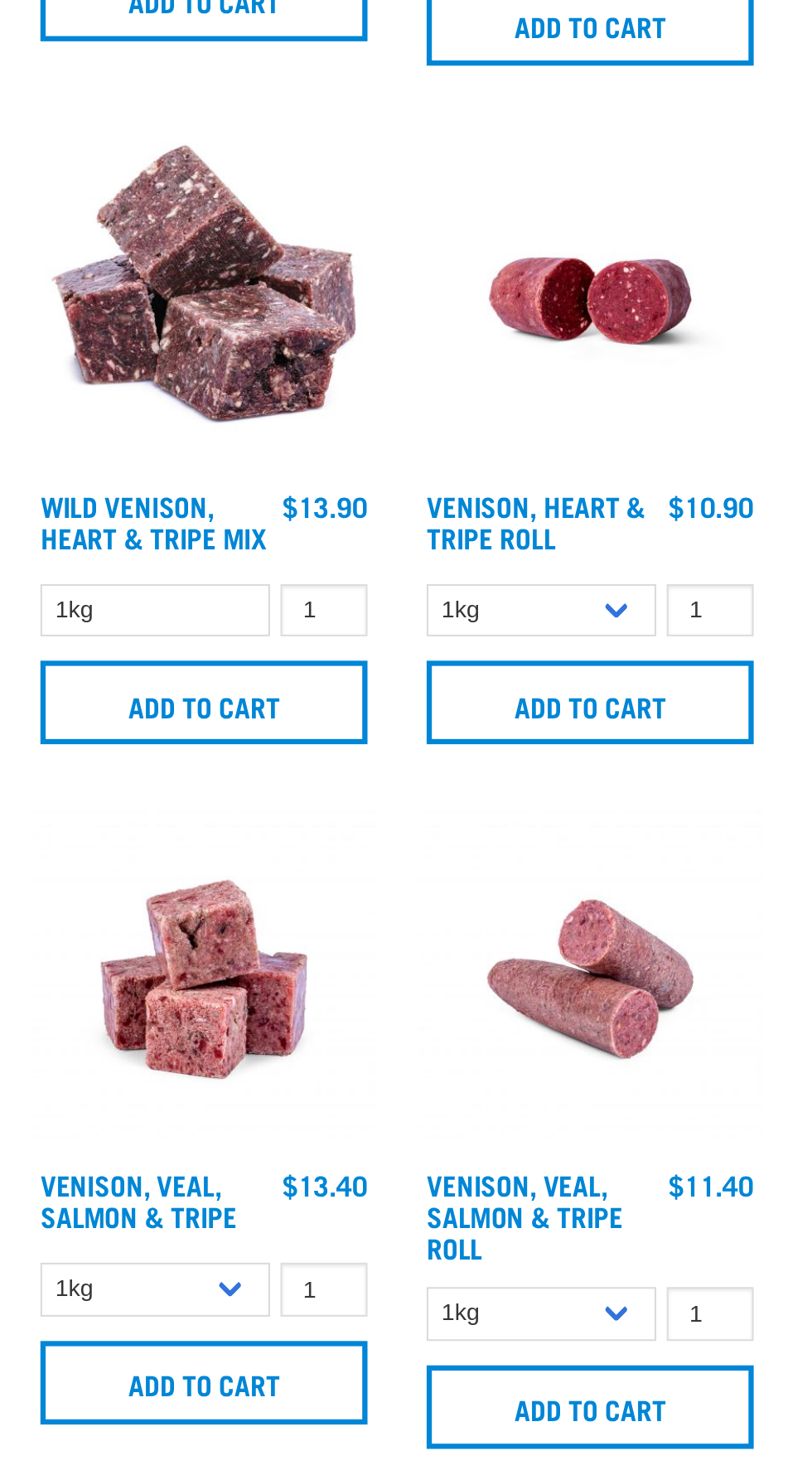
scroll to position [2583, 0]
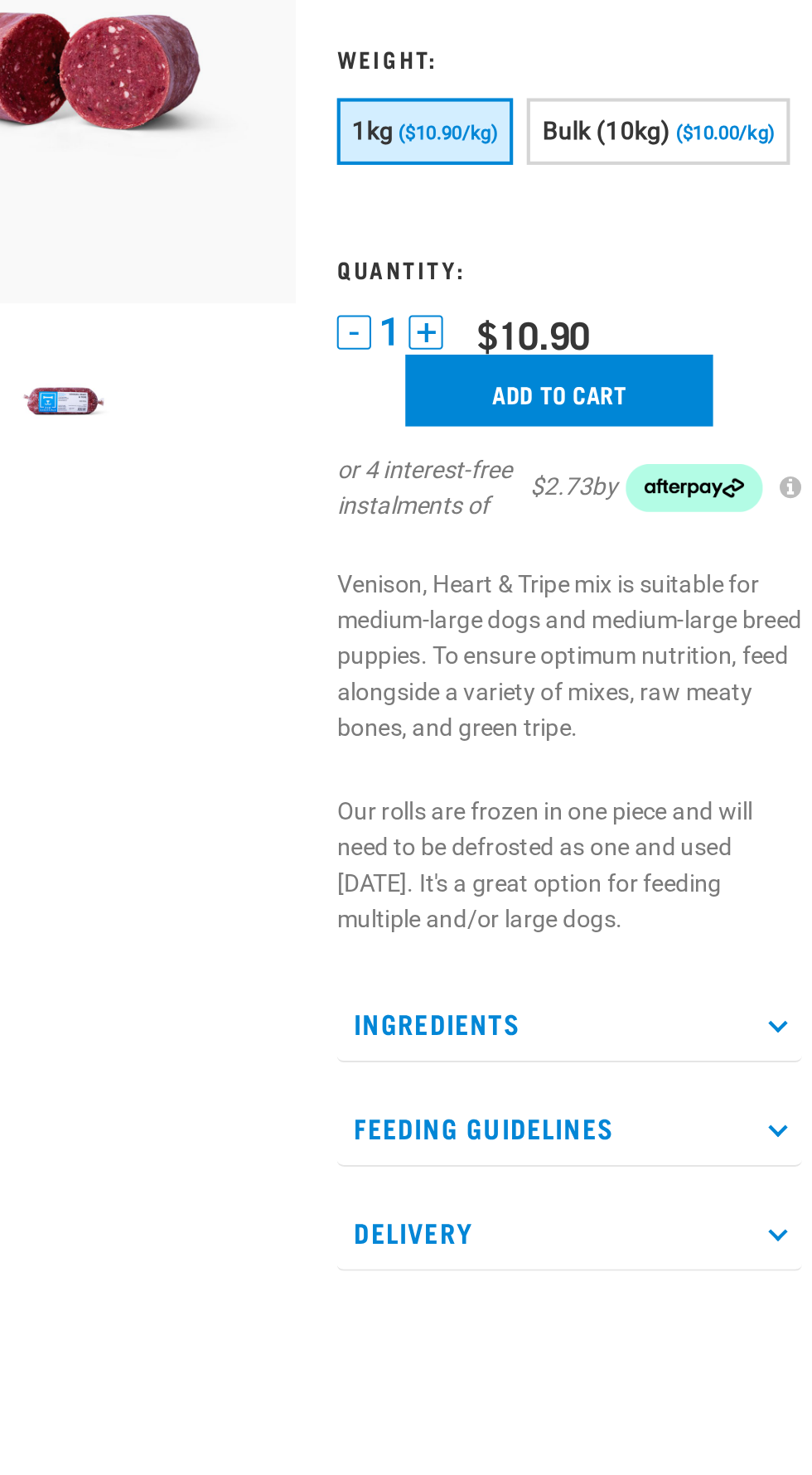
scroll to position [20, 0]
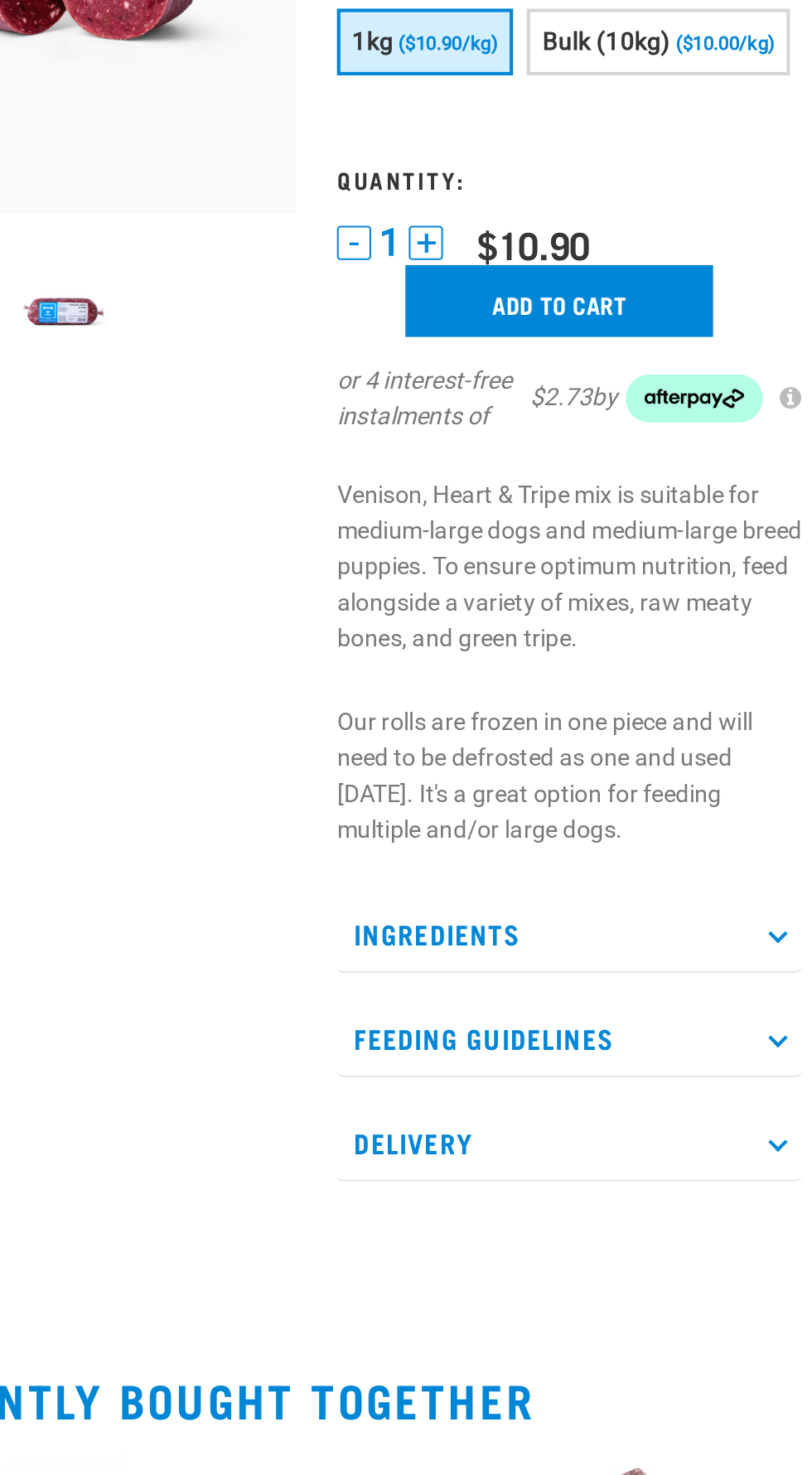
click at [532, 862] on p "Feeding Guidelines" at bounding box center [528, 853] width 225 height 37
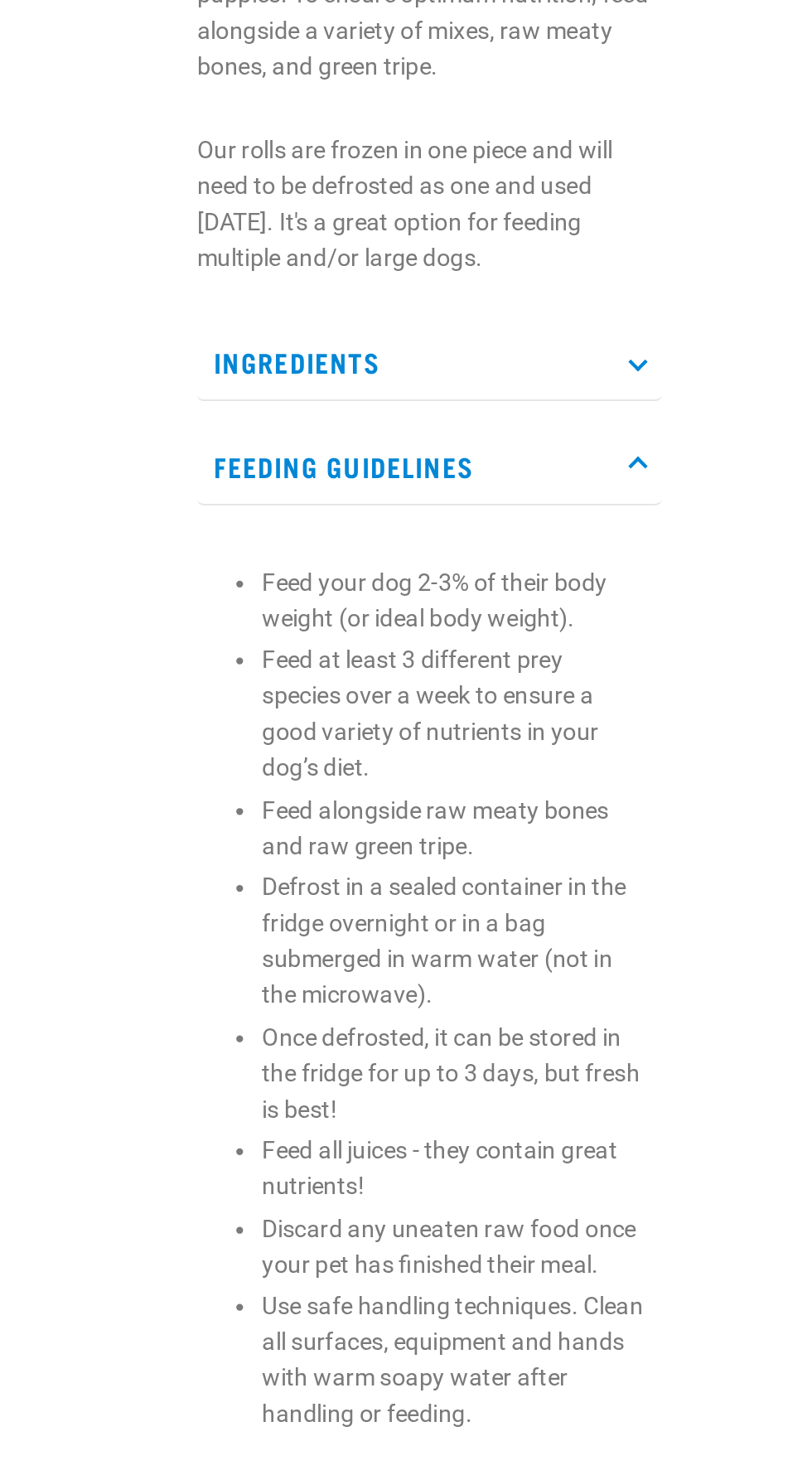
click at [544, 799] on p "Ingredients" at bounding box center [528, 802] width 225 height 37
